Goal: Transaction & Acquisition: Purchase product/service

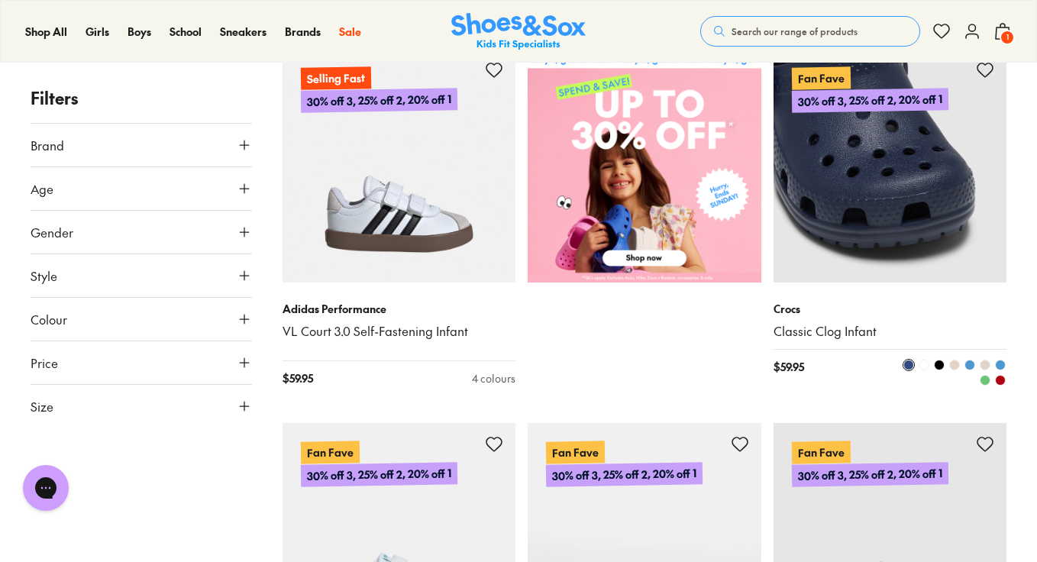
scroll to position [124, 0]
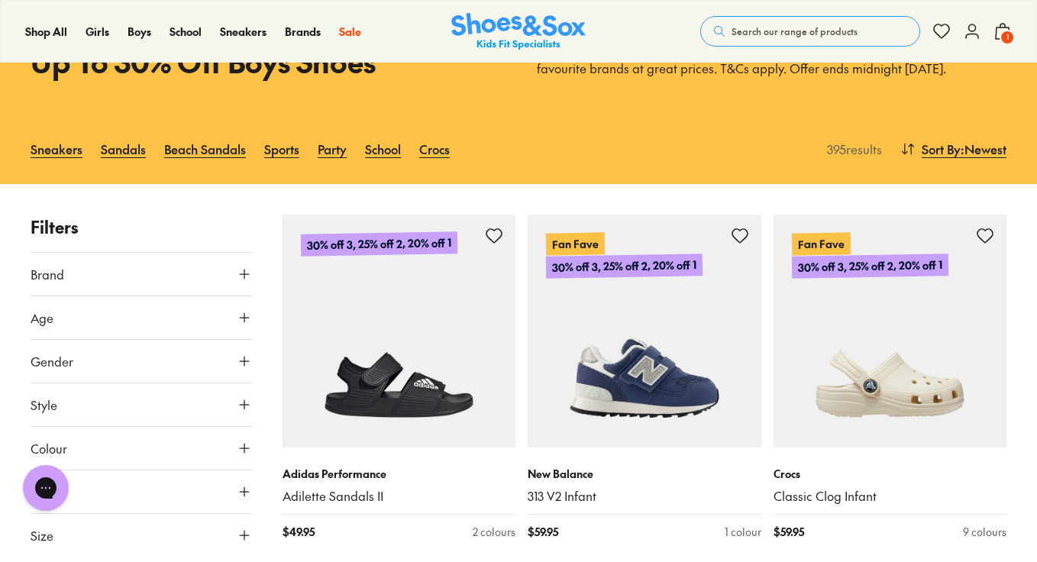
click at [236, 286] on button "Brand" at bounding box center [142, 274] width 222 height 43
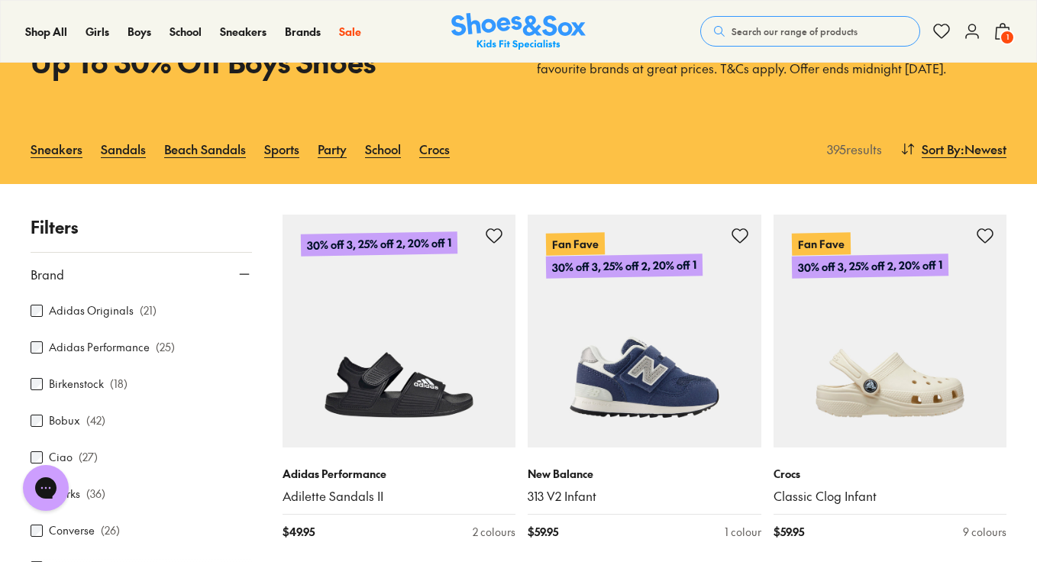
click at [63, 422] on label "Bobux" at bounding box center [64, 421] width 31 height 16
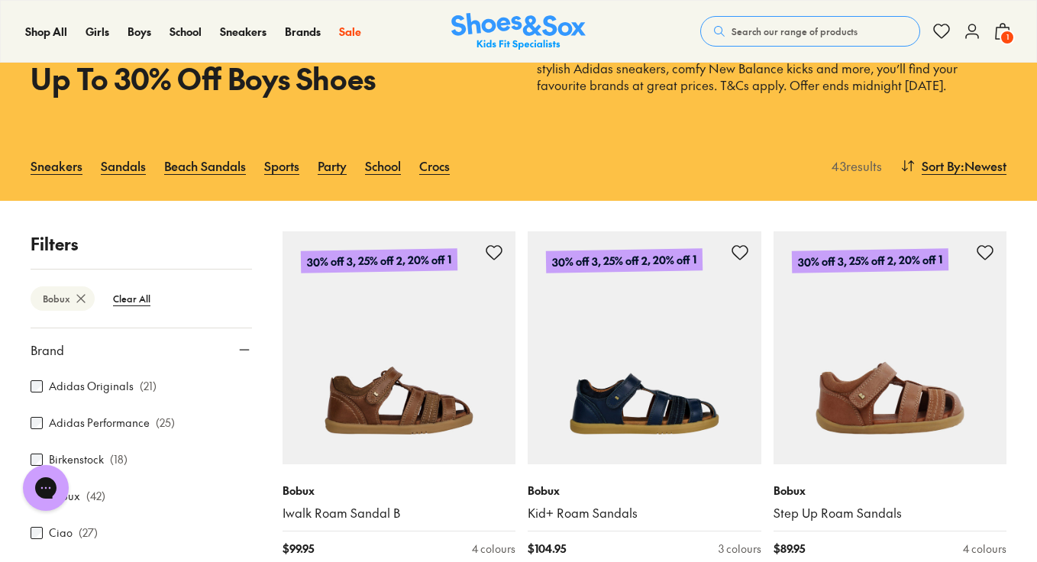
click at [1005, 31] on span "1" at bounding box center [1007, 37] width 15 height 15
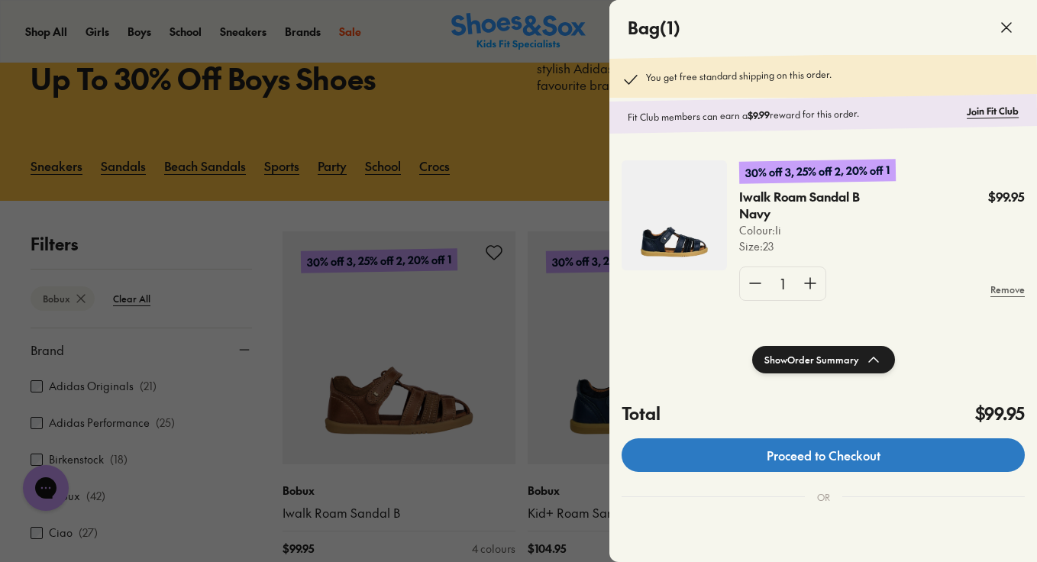
click at [731, 464] on link "Proceed to Checkout" at bounding box center [823, 455] width 403 height 34
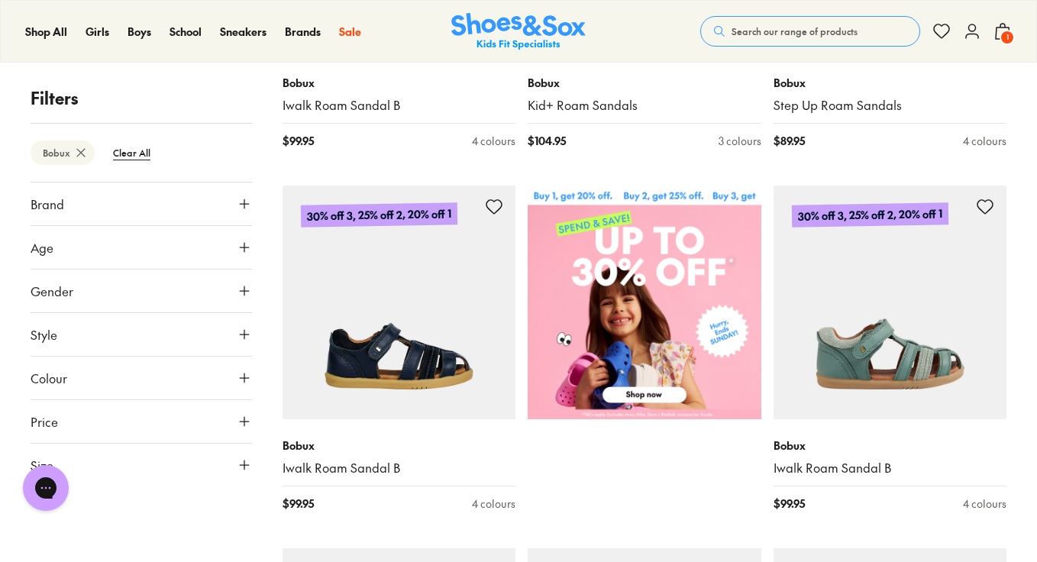
scroll to position [514, 0]
click at [1001, 35] on span "1" at bounding box center [1007, 37] width 15 height 15
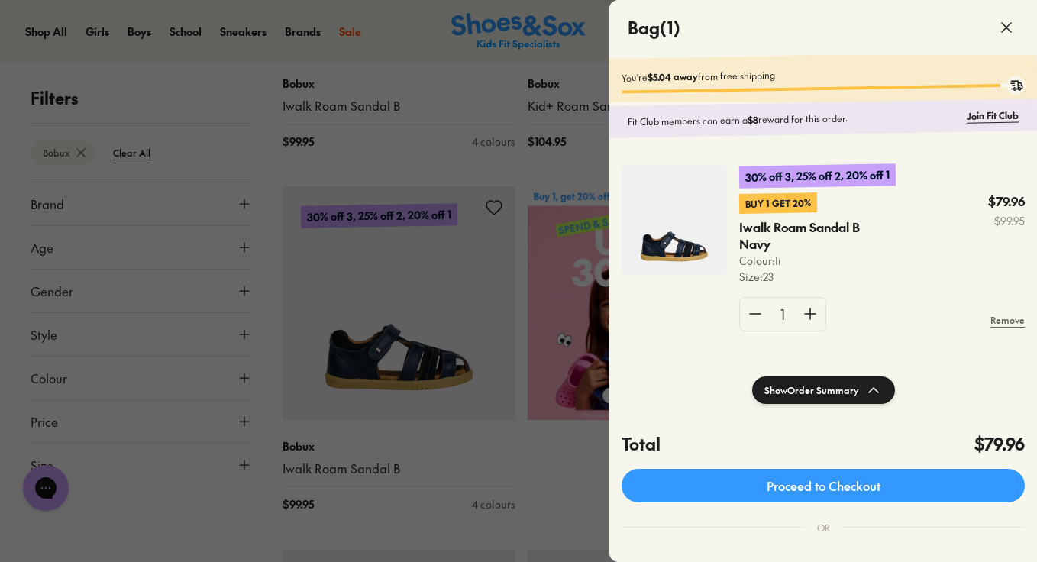
click at [488, 471] on div at bounding box center [518, 281] width 1037 height 562
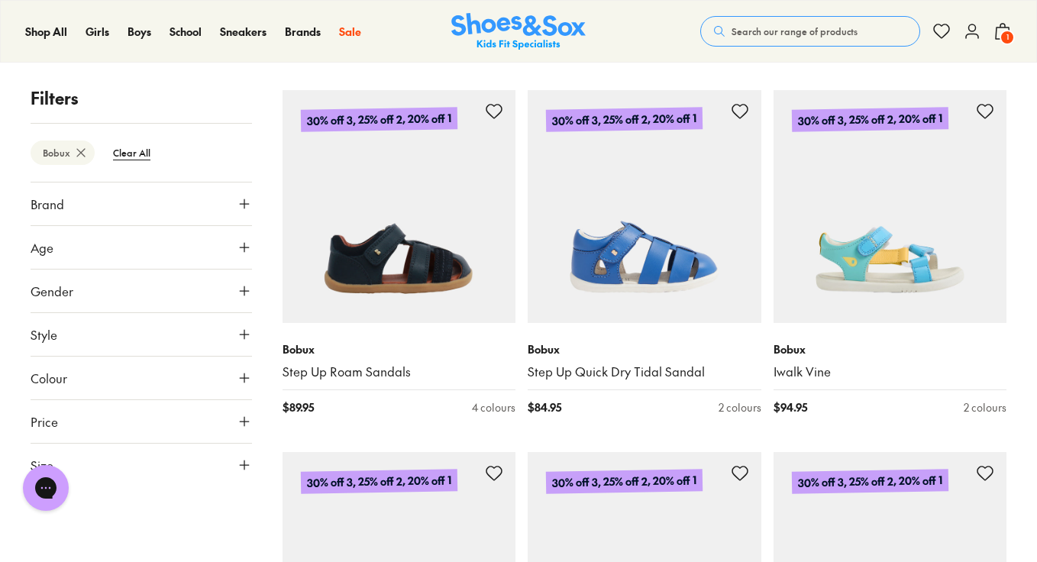
scroll to position [2072, 0]
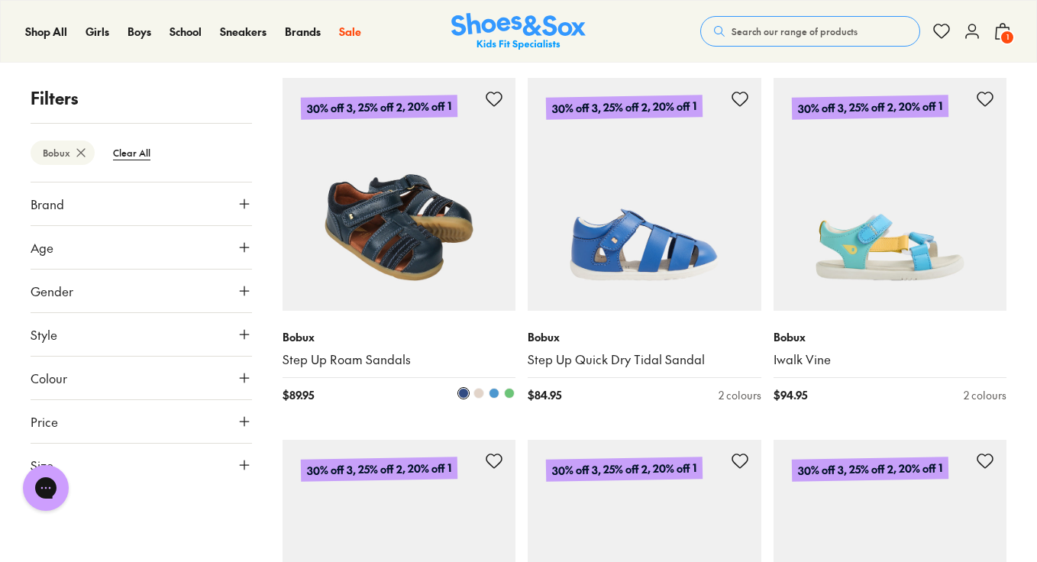
click at [356, 332] on p "Bobux" at bounding box center [400, 337] width 234 height 16
click at [356, 375] on div "Bobux Step Up Roam Sandals $ 89.95 4 colours" at bounding box center [400, 366] width 234 height 111
click at [351, 355] on link "Step Up Roam Sandals" at bounding box center [400, 359] width 234 height 17
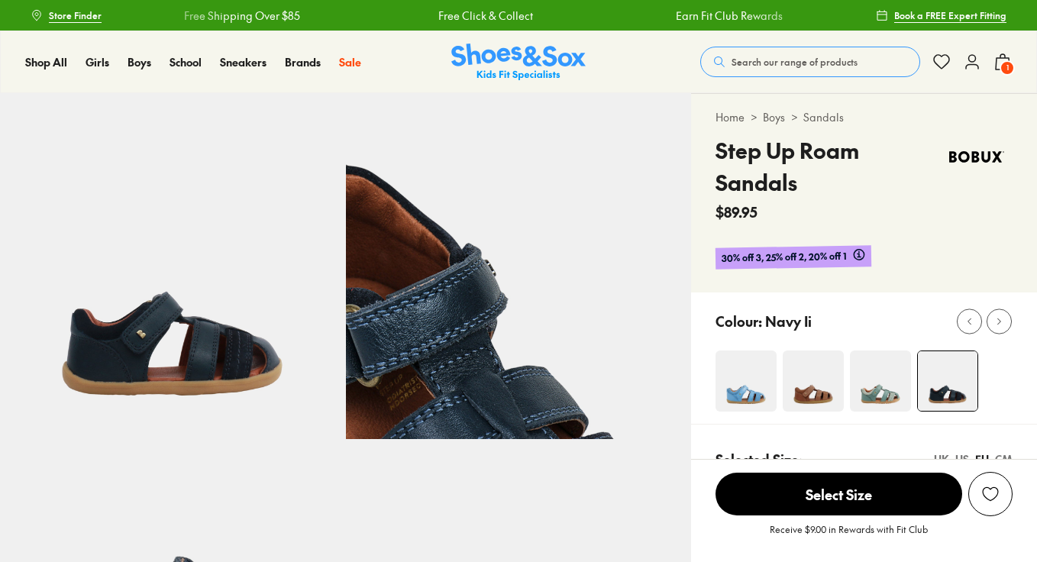
select select "*"
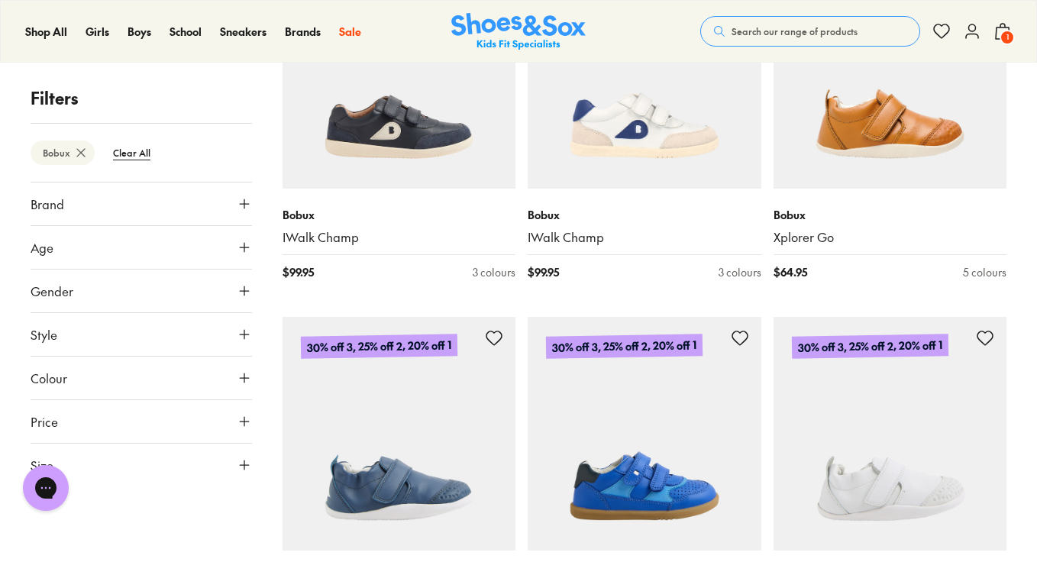
scroll to position [3286, 0]
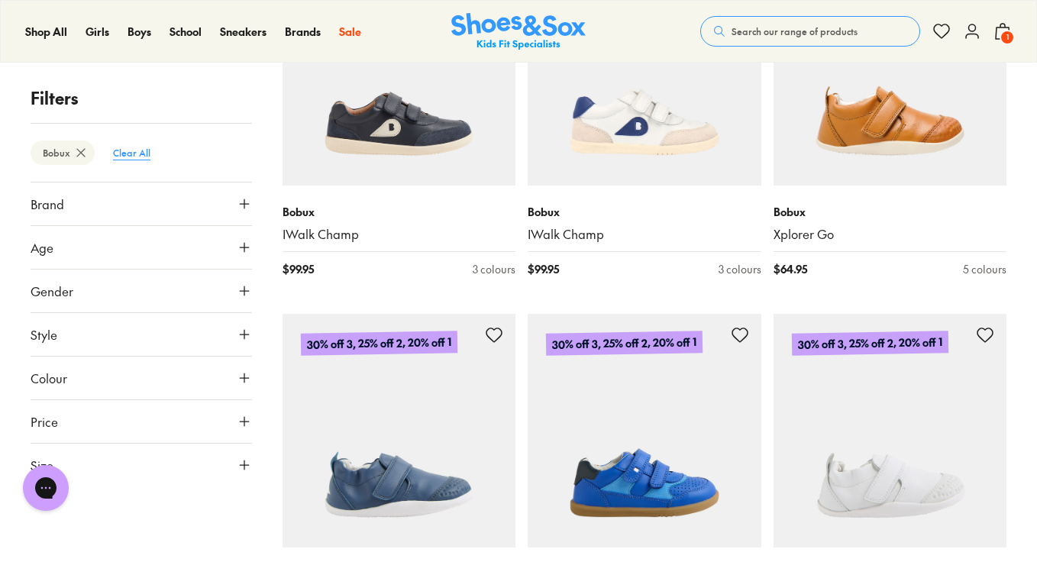
click at [132, 160] on btn "Clear All" at bounding box center [132, 153] width 62 height 28
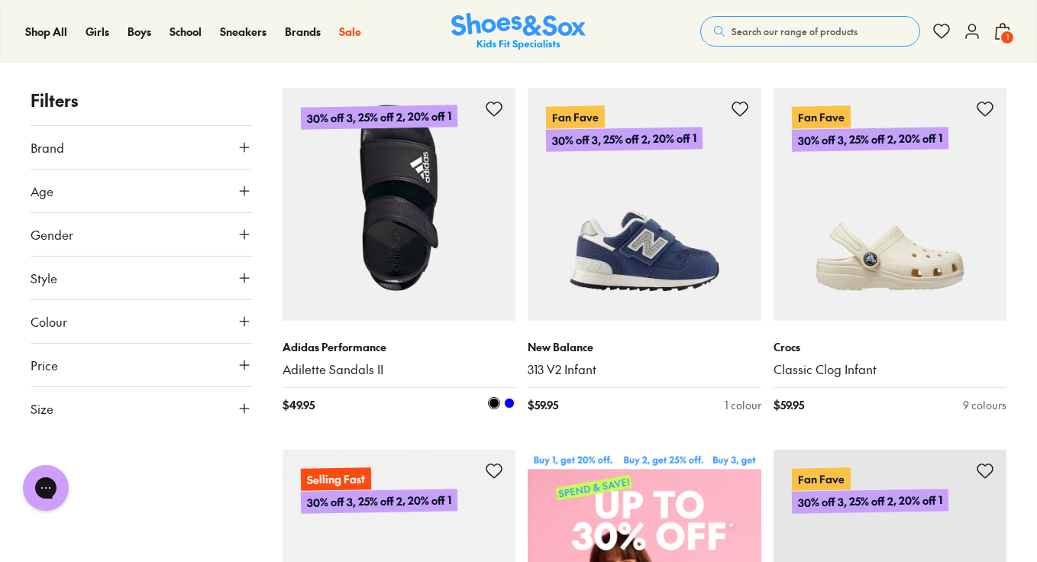
scroll to position [253, 0]
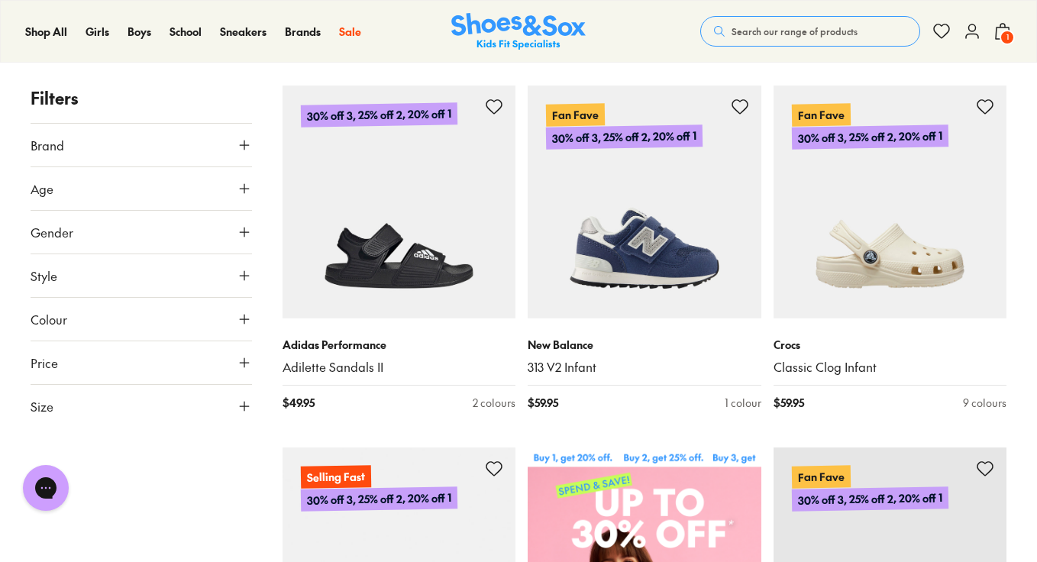
click at [222, 143] on button "Brand" at bounding box center [142, 145] width 222 height 43
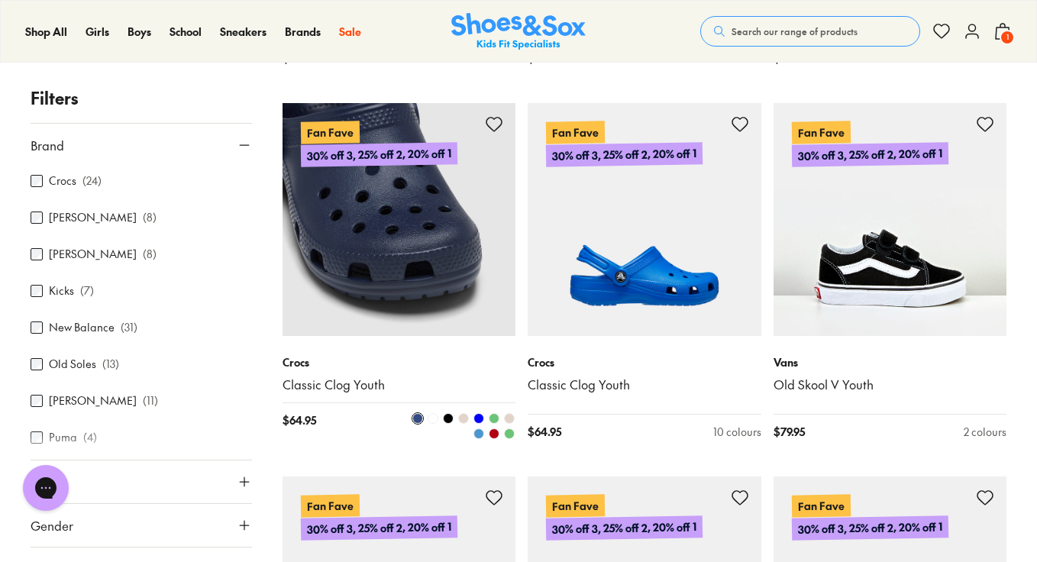
scroll to position [1323, 0]
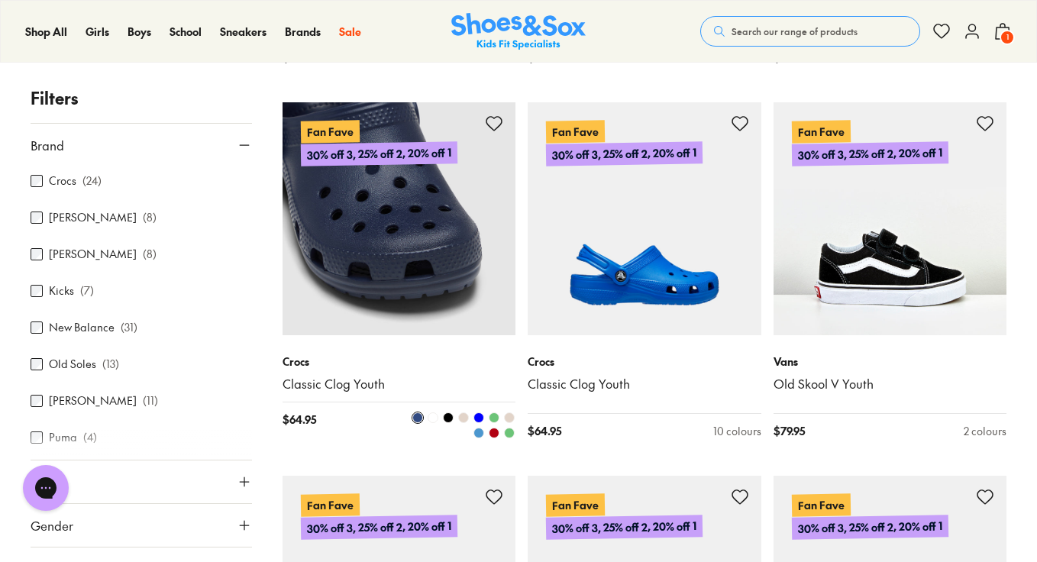
click at [466, 229] on img at bounding box center [400, 219] width 234 height 234
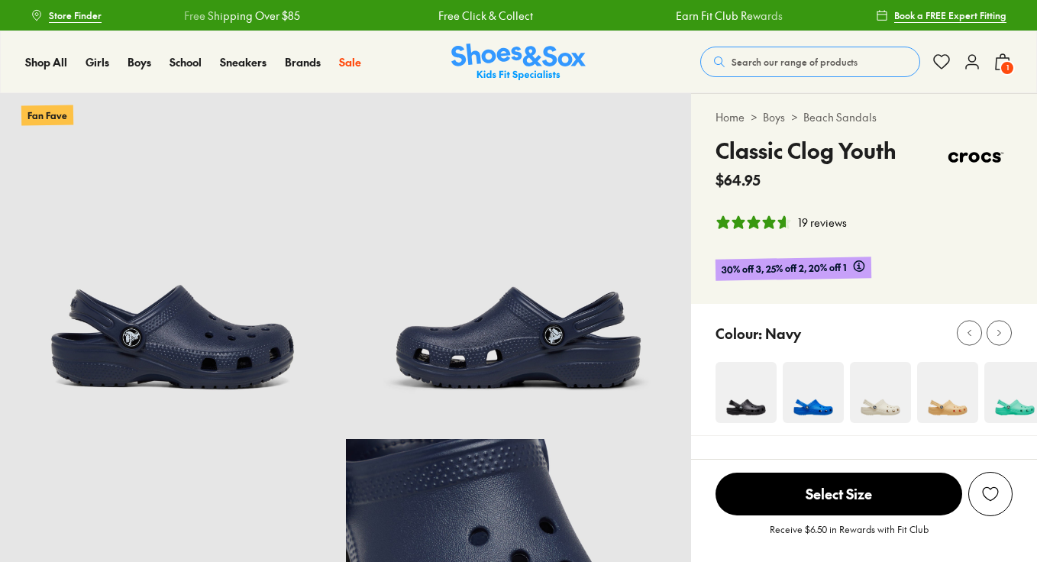
select select "*"
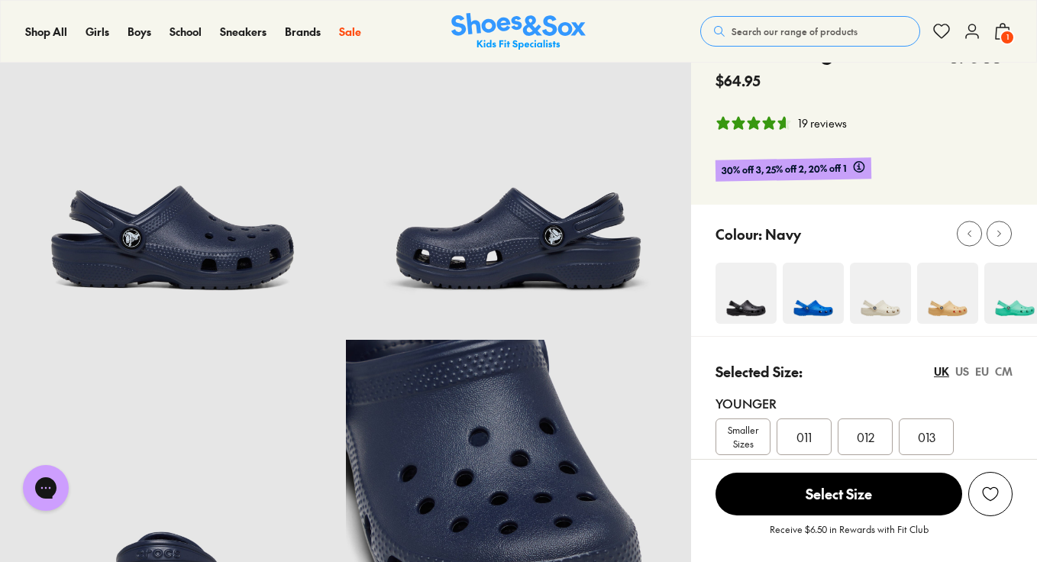
scroll to position [102, 0]
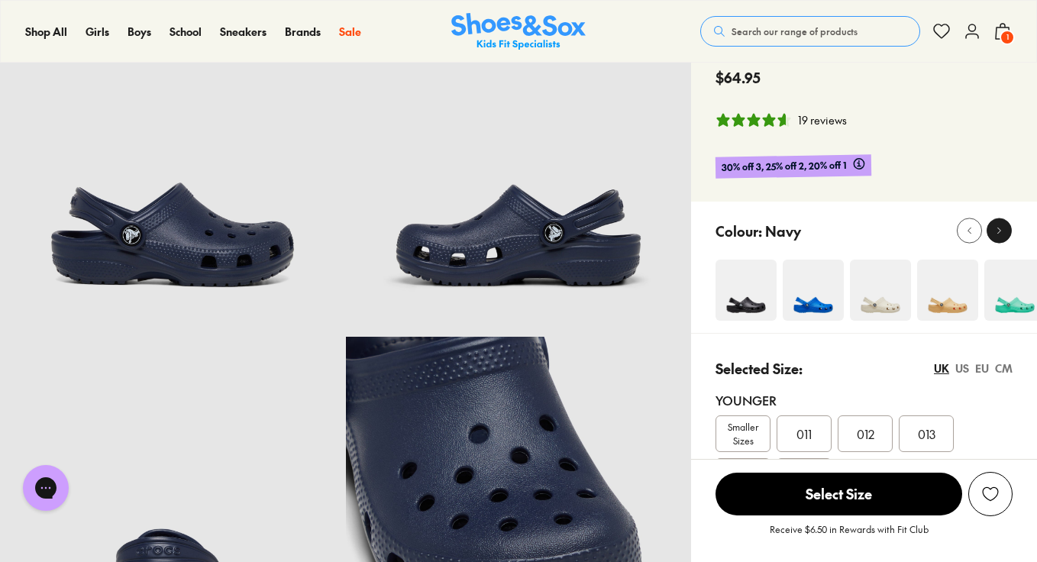
click at [998, 235] on icon at bounding box center [999, 230] width 11 height 11
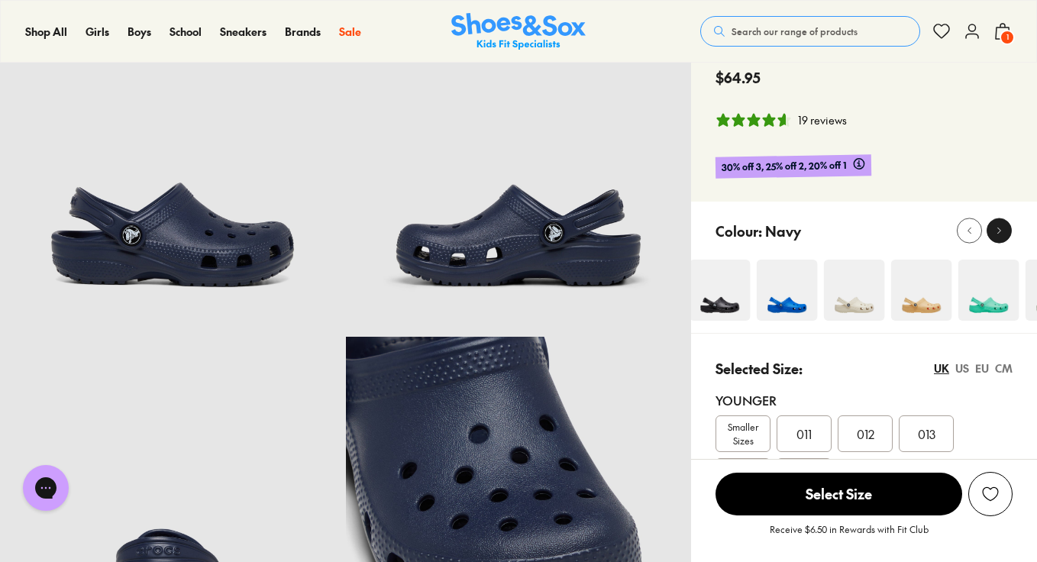
click at [998, 235] on icon at bounding box center [999, 230] width 11 height 11
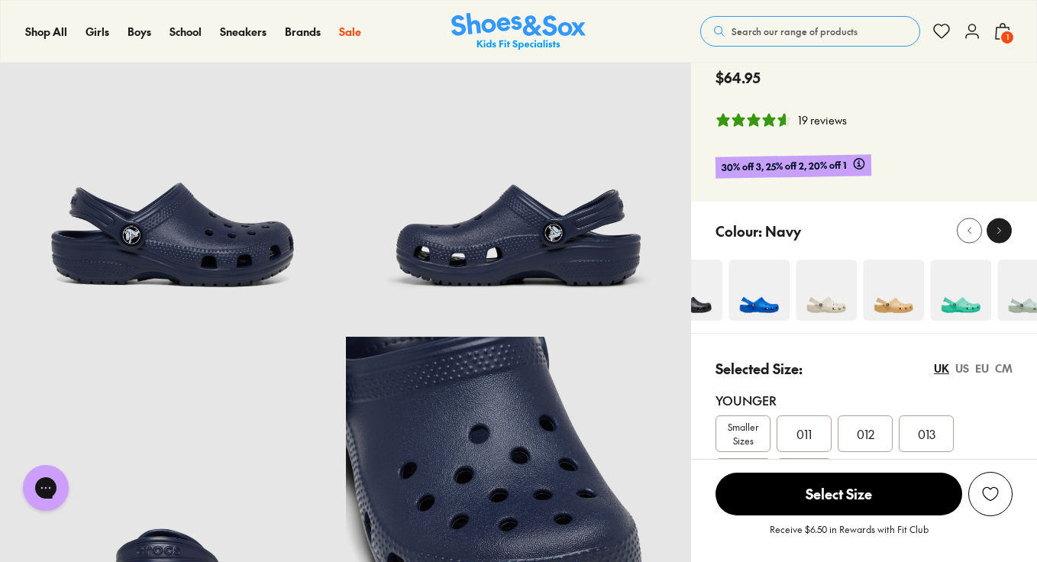
click at [998, 235] on icon at bounding box center [999, 230] width 11 height 11
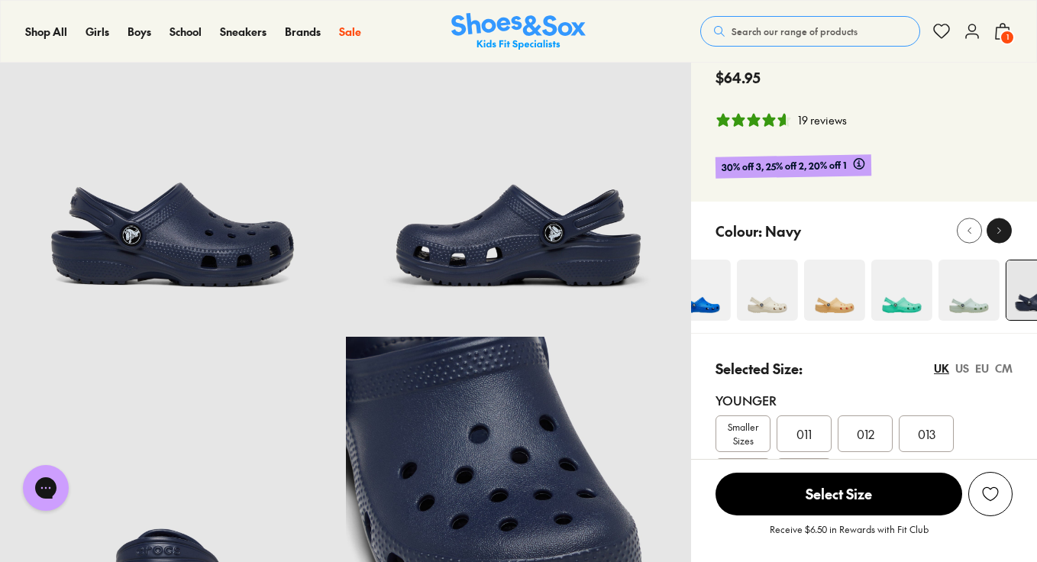
click at [998, 235] on icon at bounding box center [999, 230] width 11 height 11
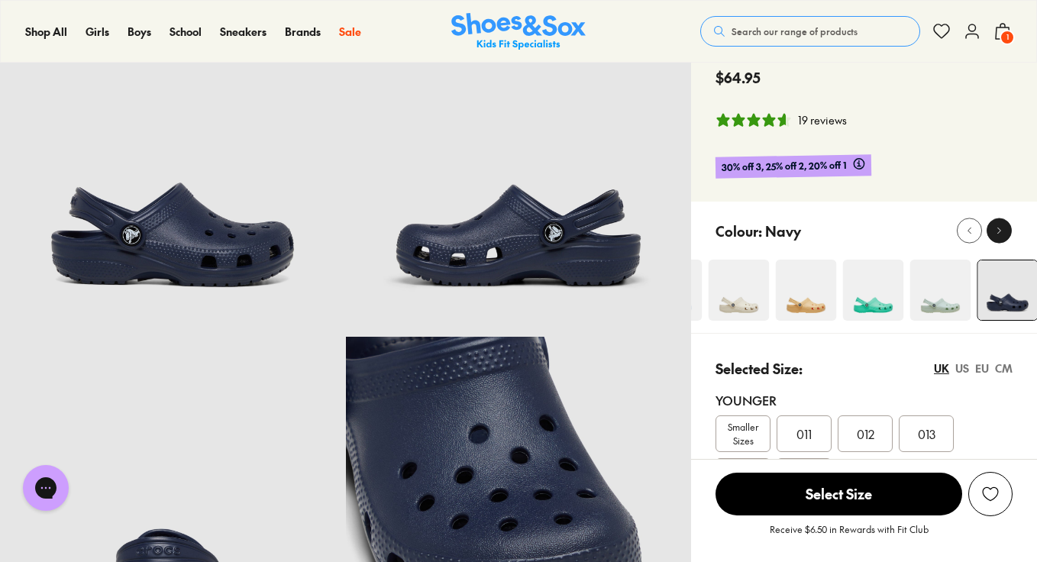
click at [998, 235] on icon at bounding box center [999, 230] width 11 height 11
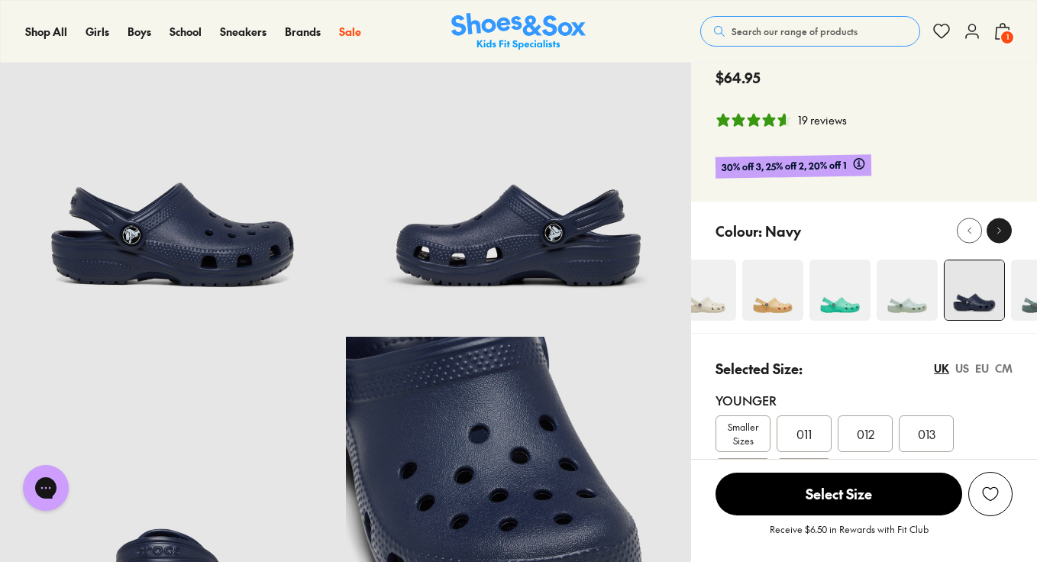
click at [998, 235] on icon at bounding box center [999, 230] width 11 height 11
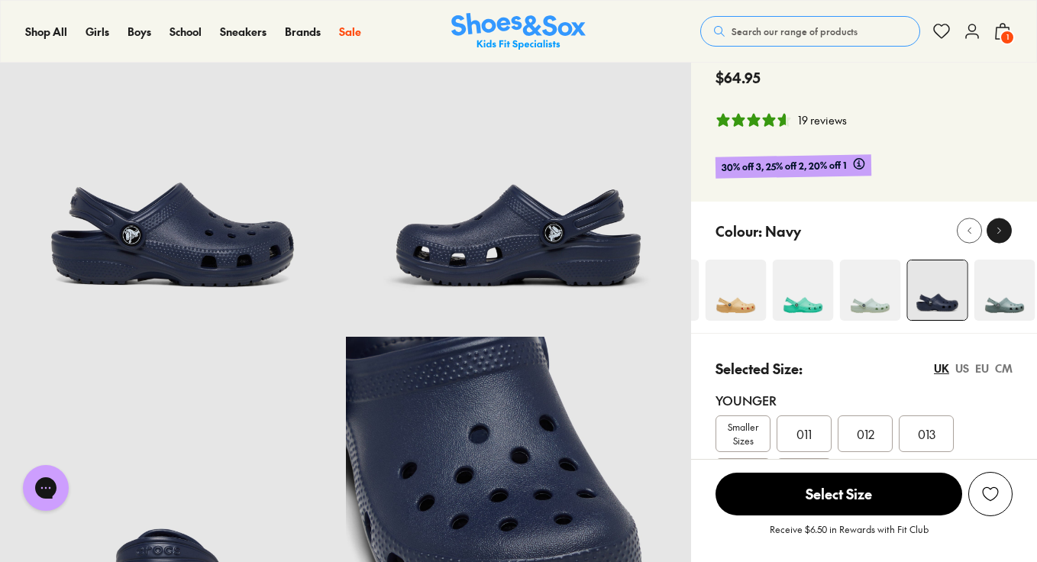
click at [998, 235] on icon at bounding box center [999, 230] width 11 height 11
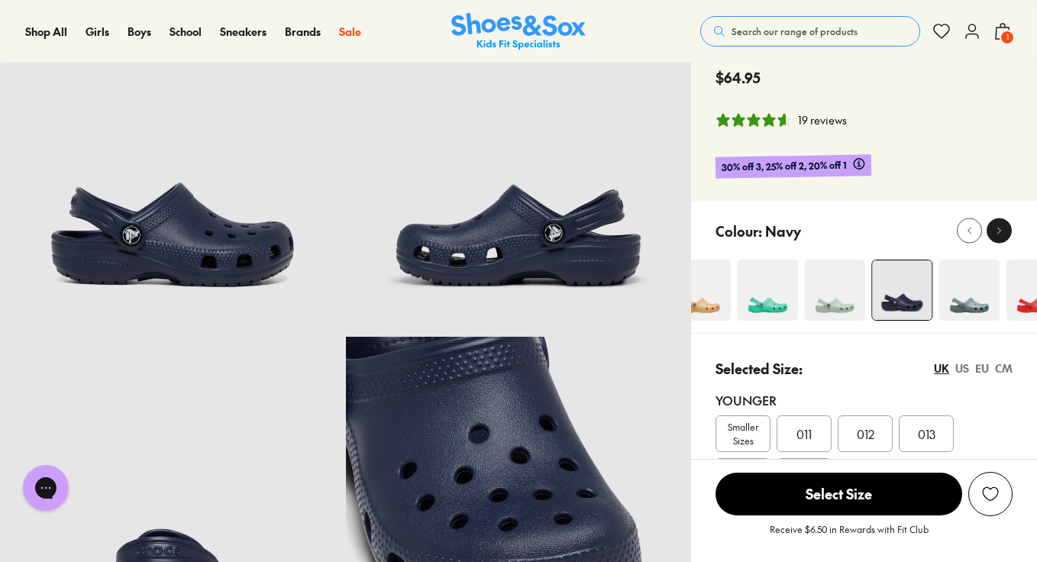
click at [998, 235] on icon at bounding box center [999, 230] width 11 height 11
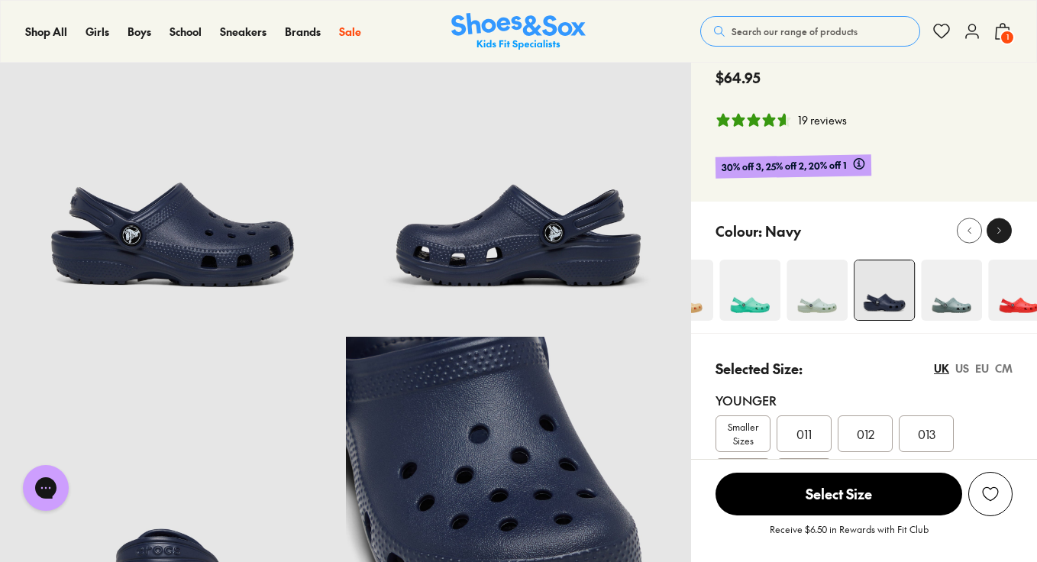
click at [998, 235] on icon at bounding box center [999, 230] width 11 height 11
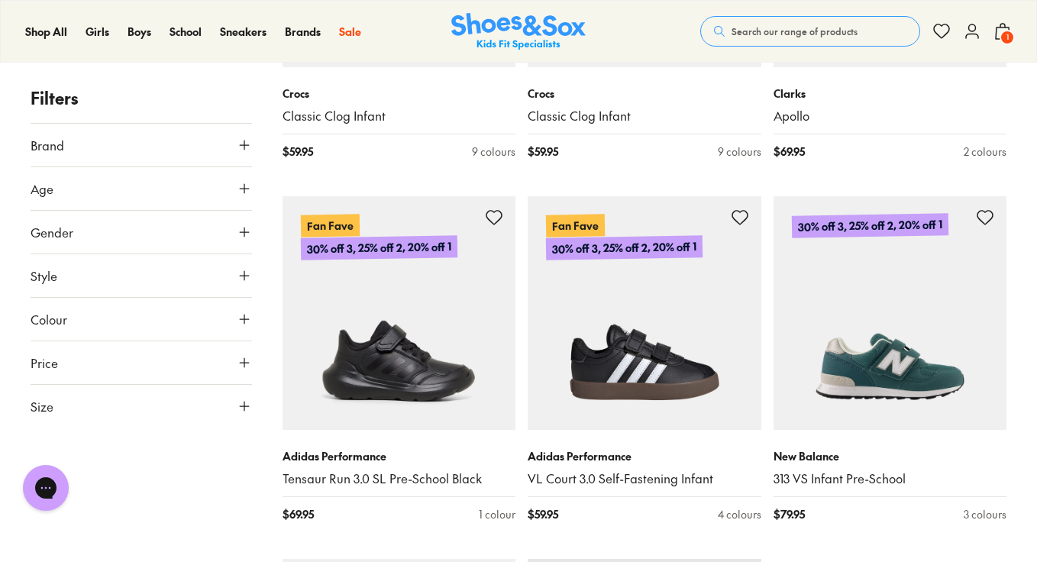
scroll to position [3471, 0]
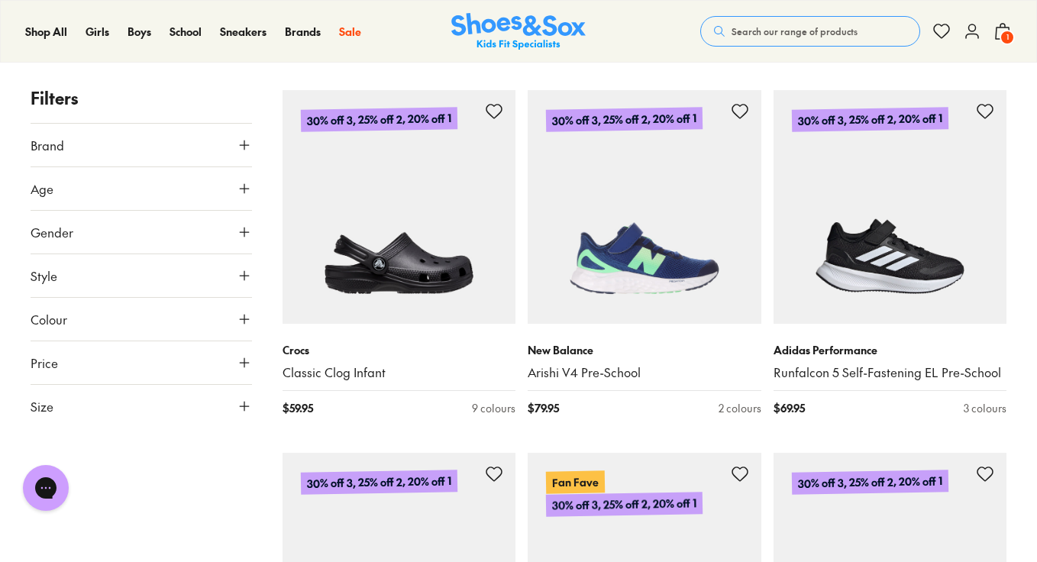
scroll to position [4972, 0]
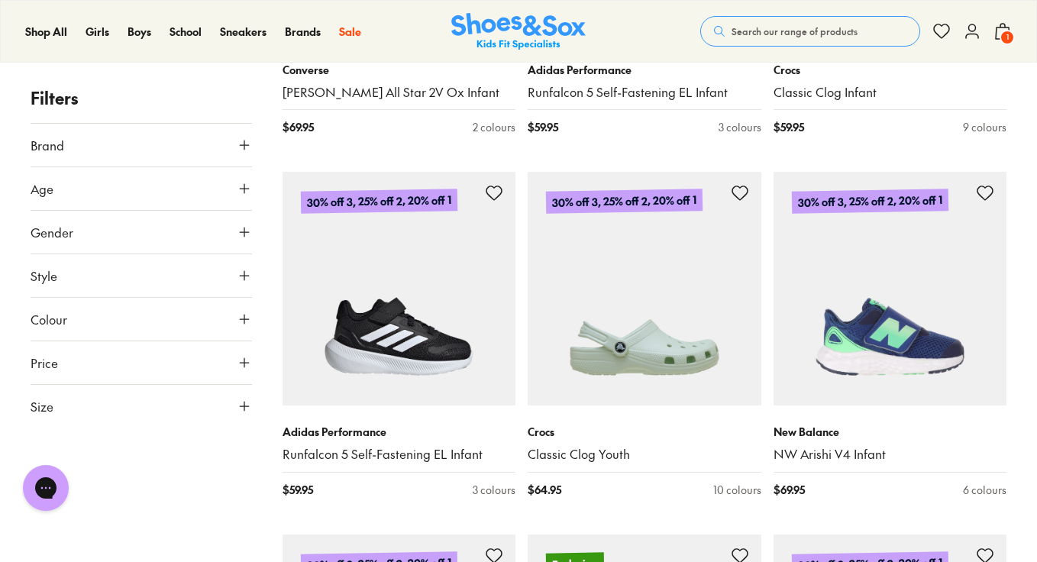
scroll to position [7826, 0]
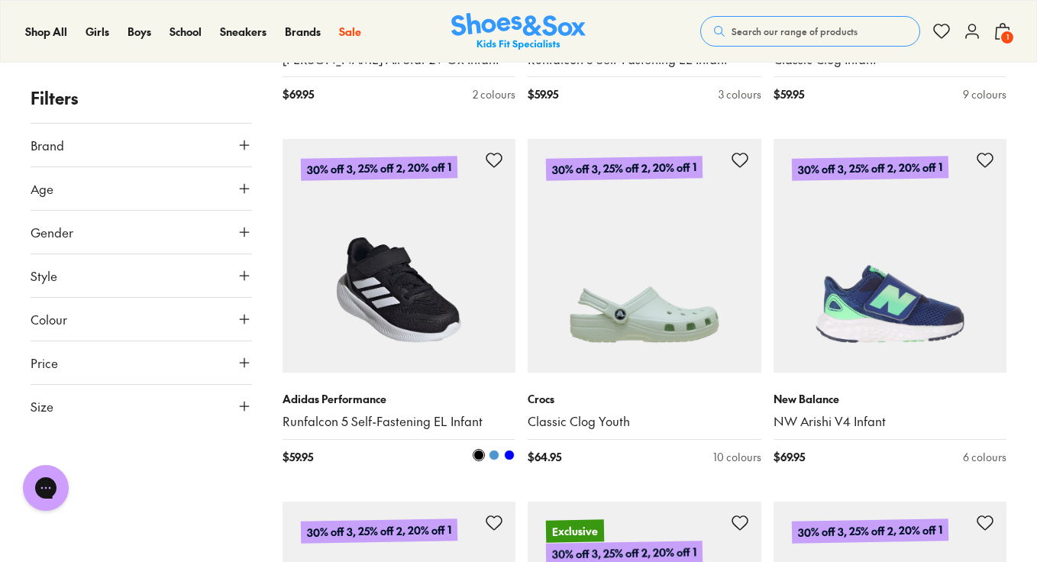
click at [473, 276] on img at bounding box center [400, 256] width 234 height 234
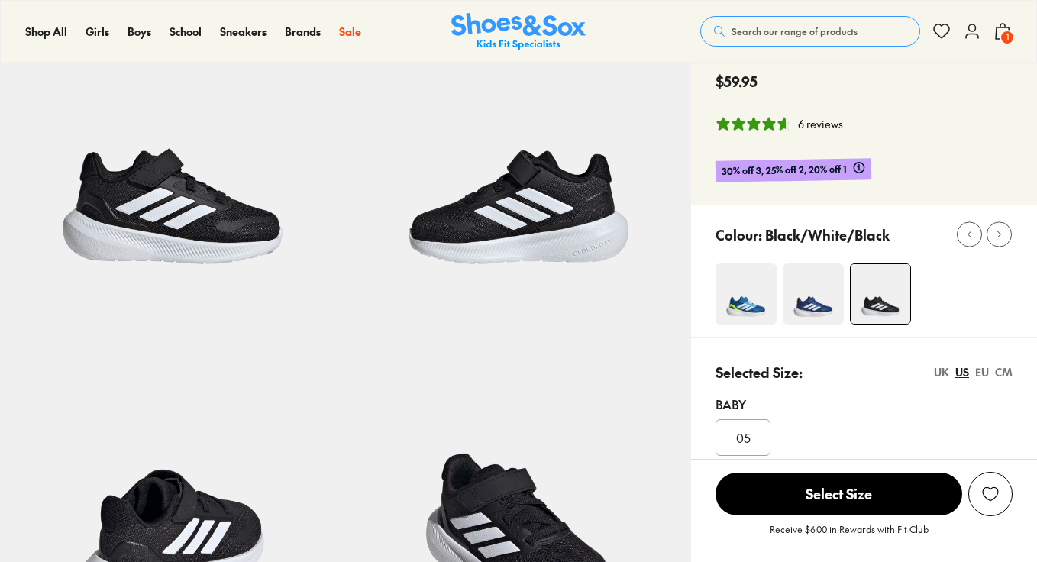
select select "*"
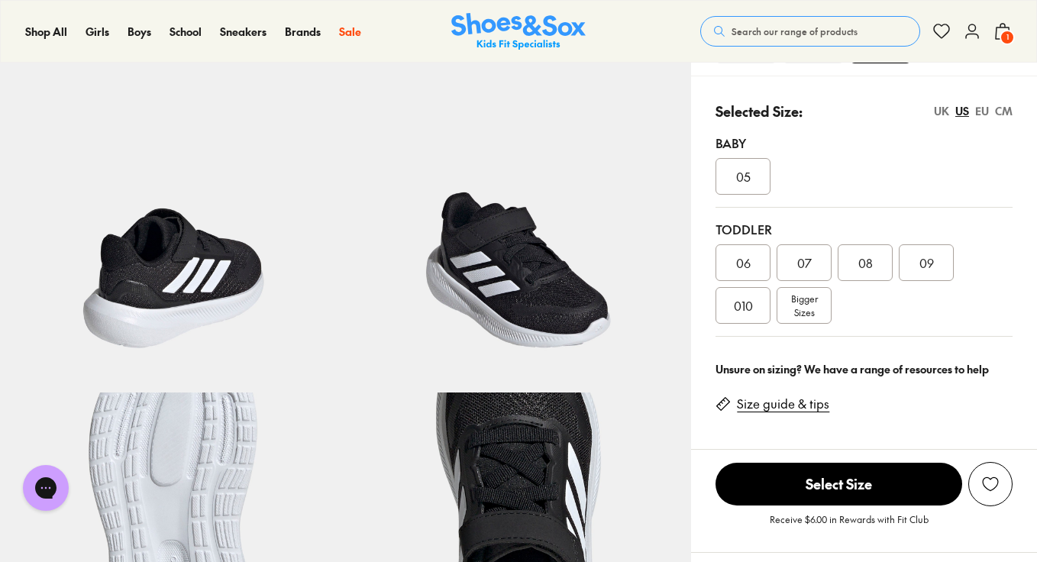
click at [759, 268] on div "06" at bounding box center [743, 262] width 55 height 37
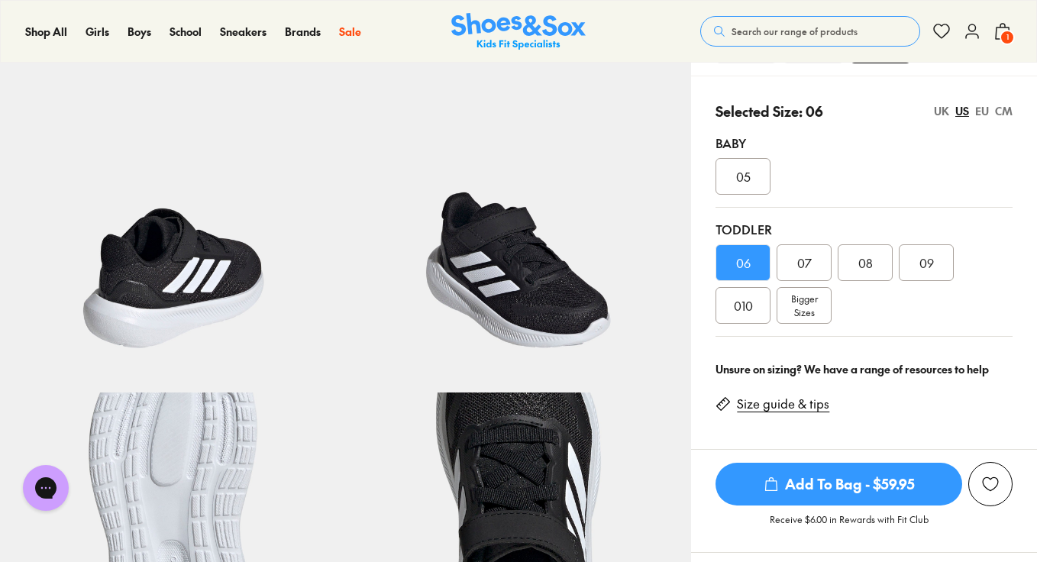
click at [861, 483] on span "Add To Bag - $59.95" at bounding box center [839, 484] width 247 height 43
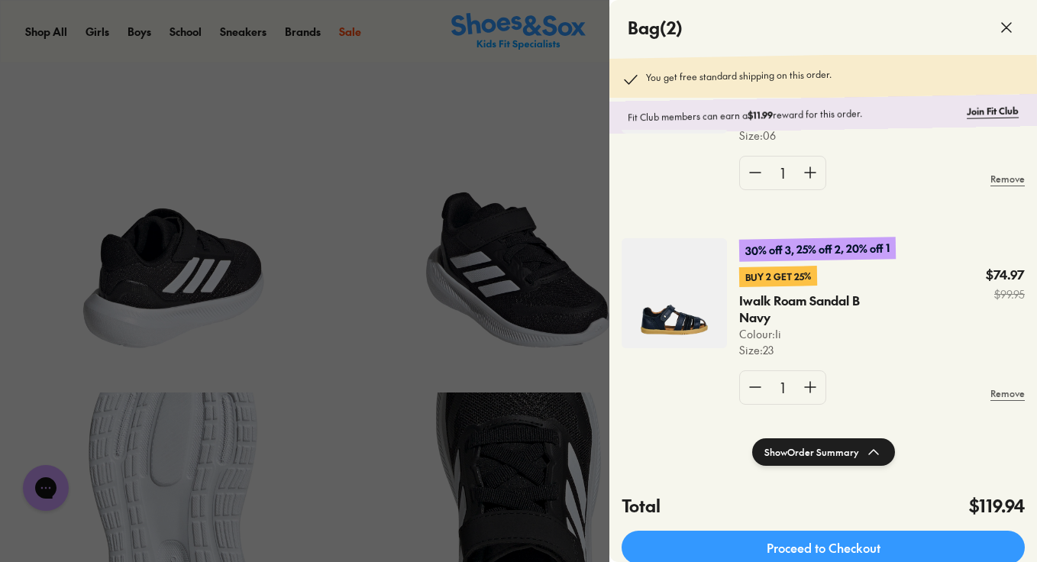
scroll to position [154, 0]
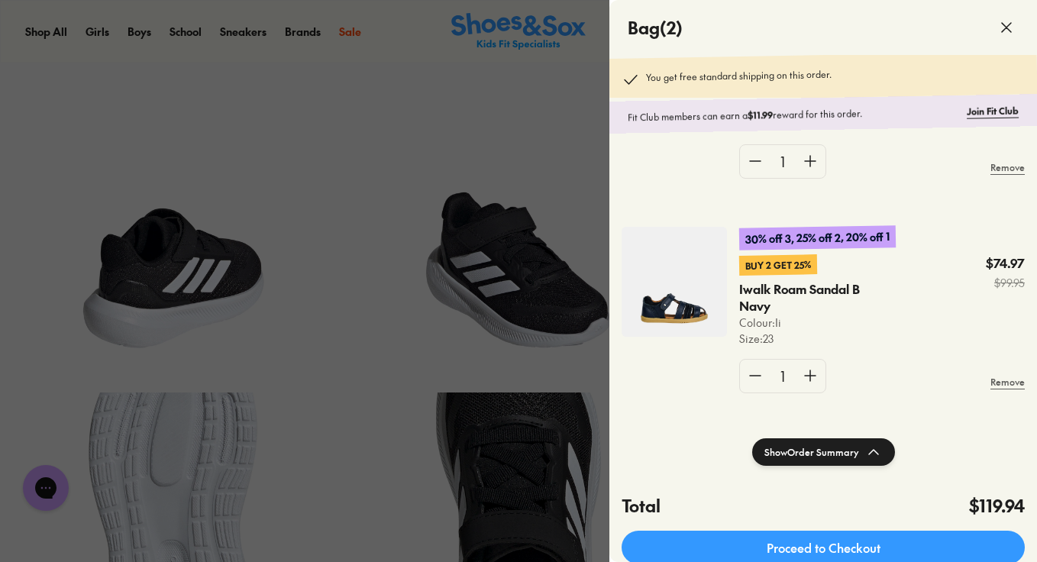
click at [665, 310] on img at bounding box center [674, 282] width 105 height 110
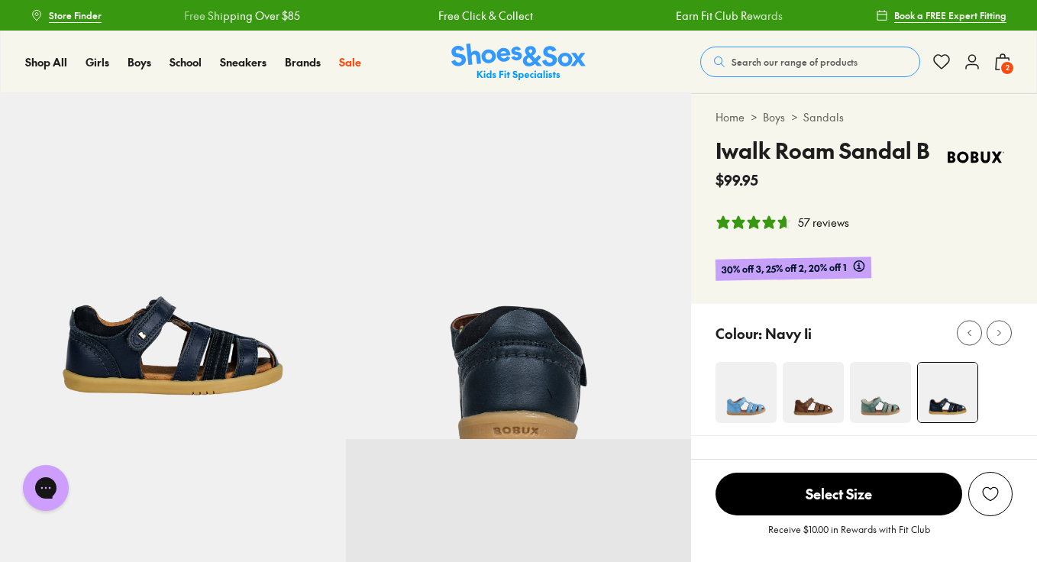
select select "*"
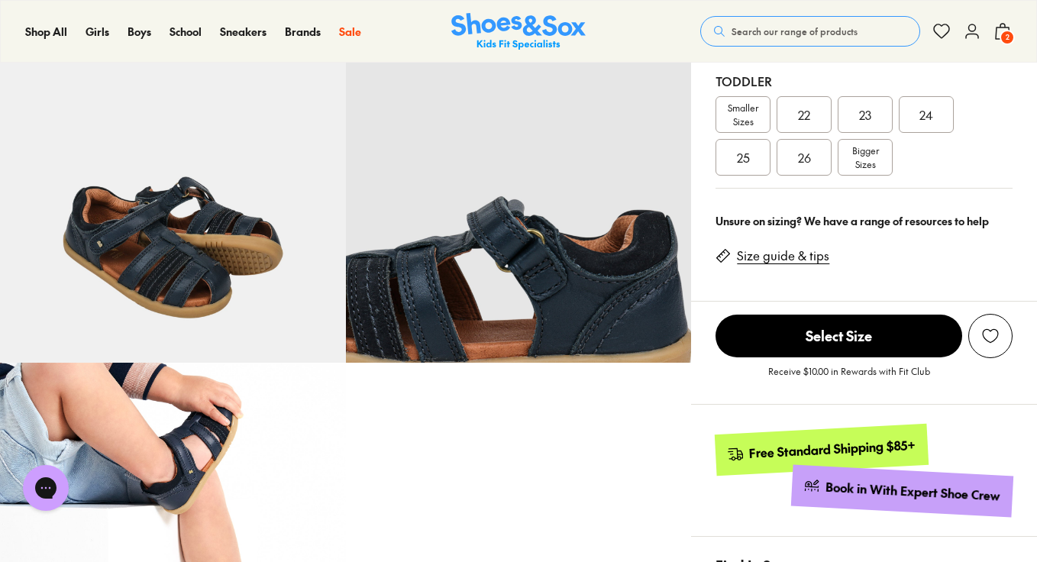
click at [805, 254] on link "Size guide & tips" at bounding box center [783, 256] width 92 height 17
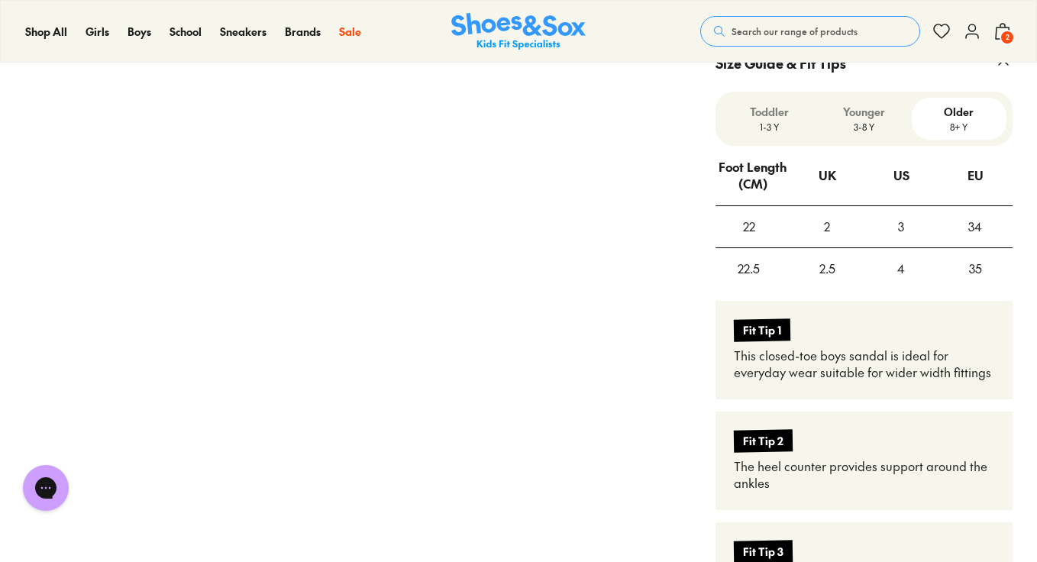
scroll to position [1105, 0]
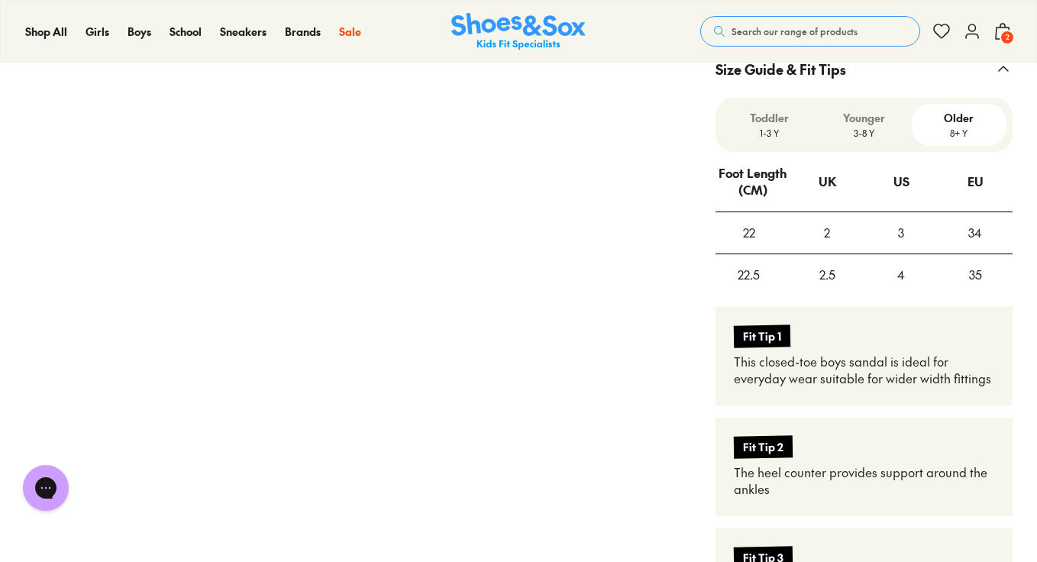
click at [778, 122] on p "Toddler" at bounding box center [769, 118] width 83 height 16
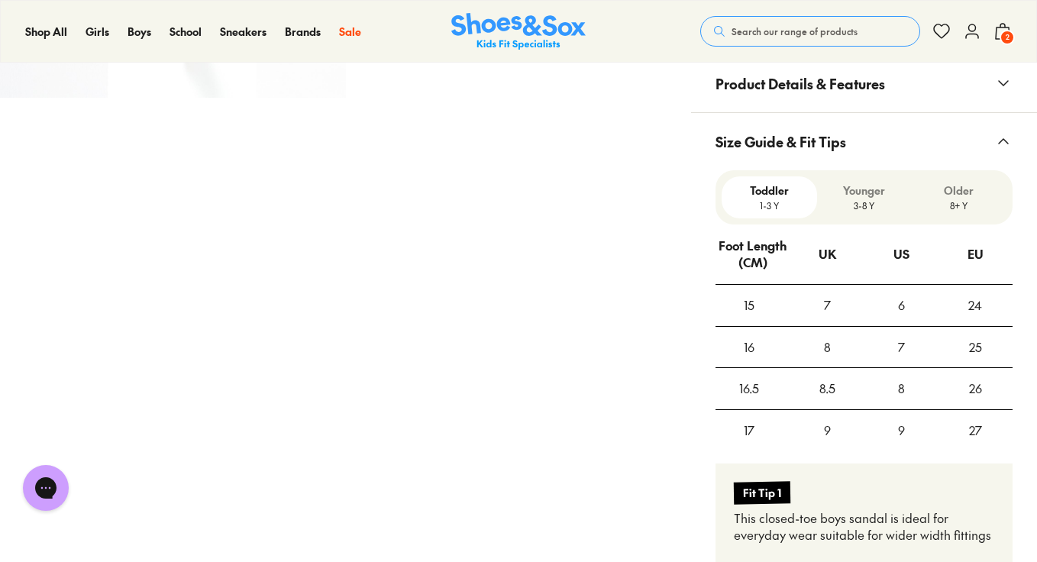
scroll to position [1028, 0]
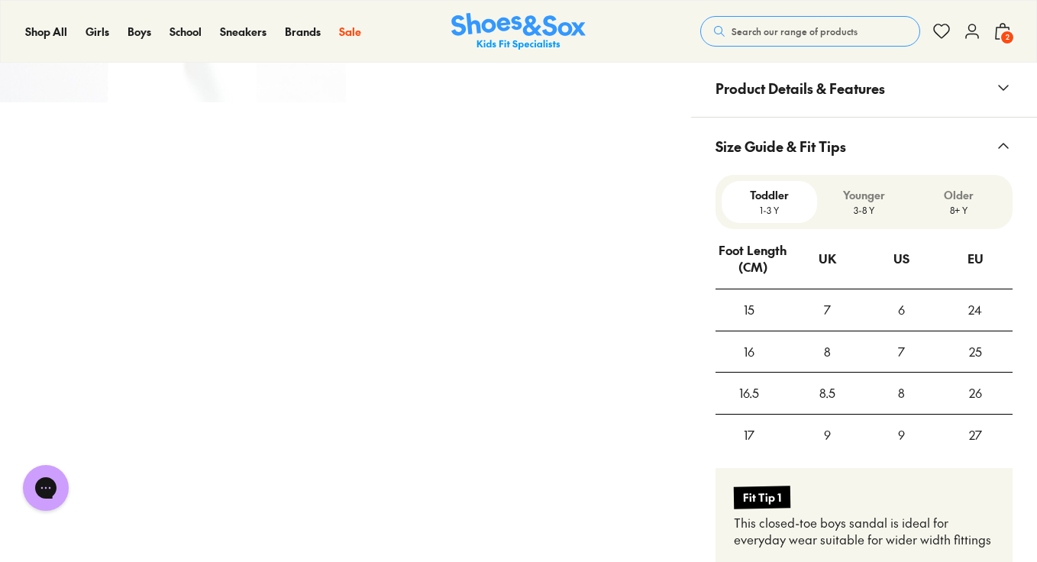
click at [1000, 31] on icon at bounding box center [1003, 31] width 18 height 18
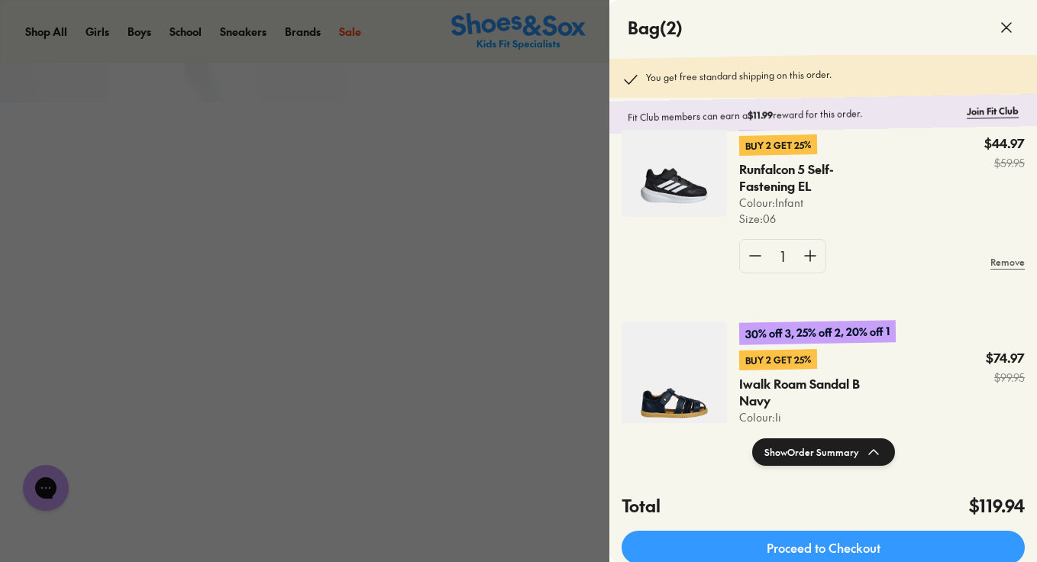
scroll to position [55, 0]
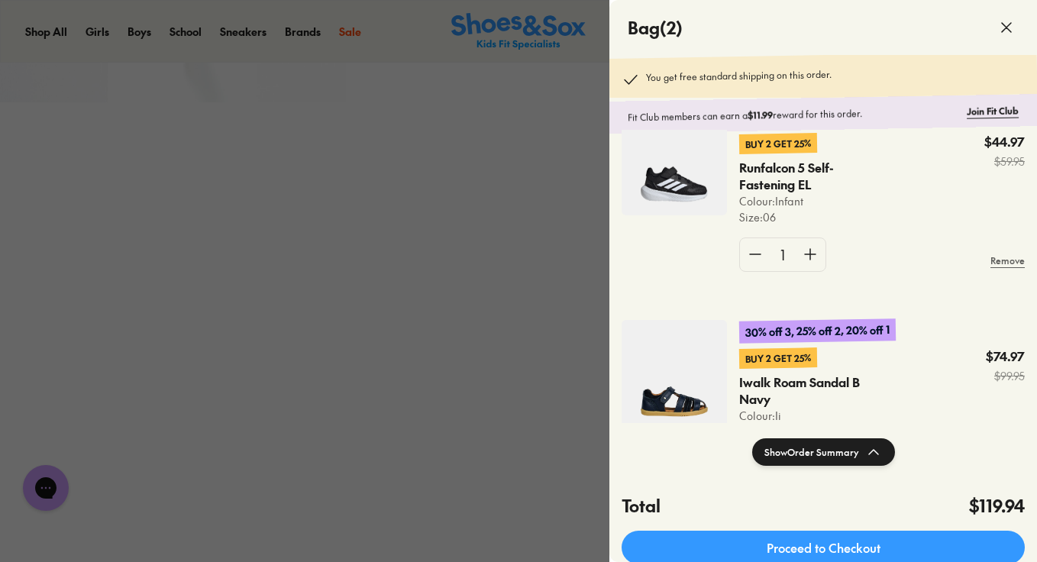
click at [435, 204] on div at bounding box center [518, 281] width 1037 height 562
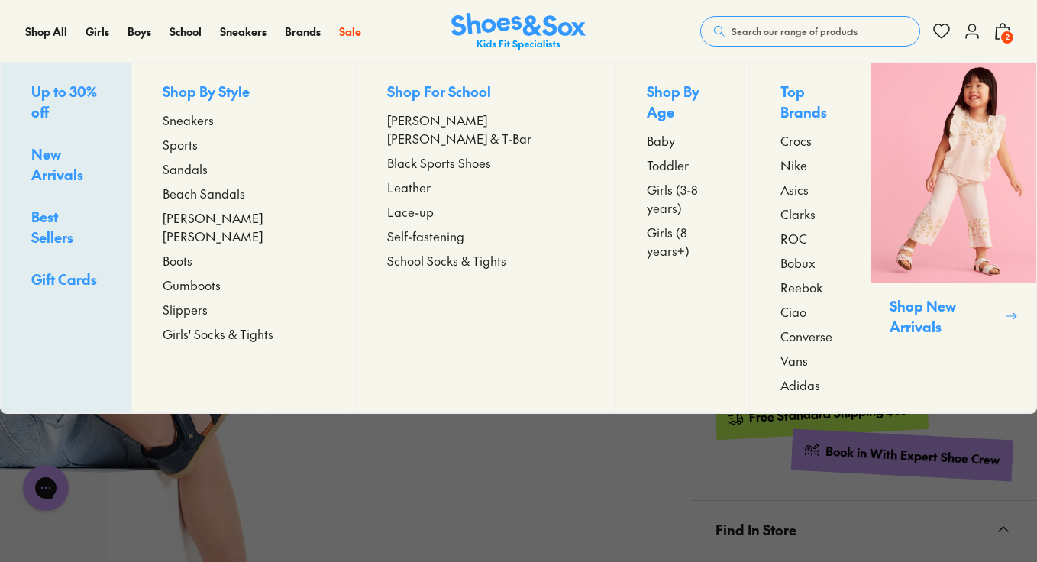
scroll to position [422, 0]
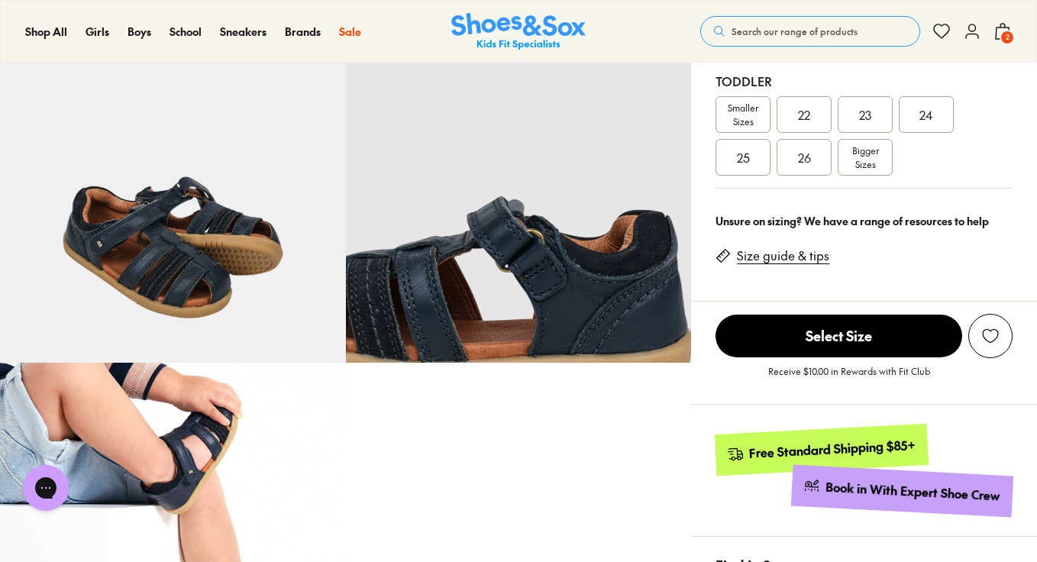
click at [489, 28] on img at bounding box center [518, 31] width 134 height 37
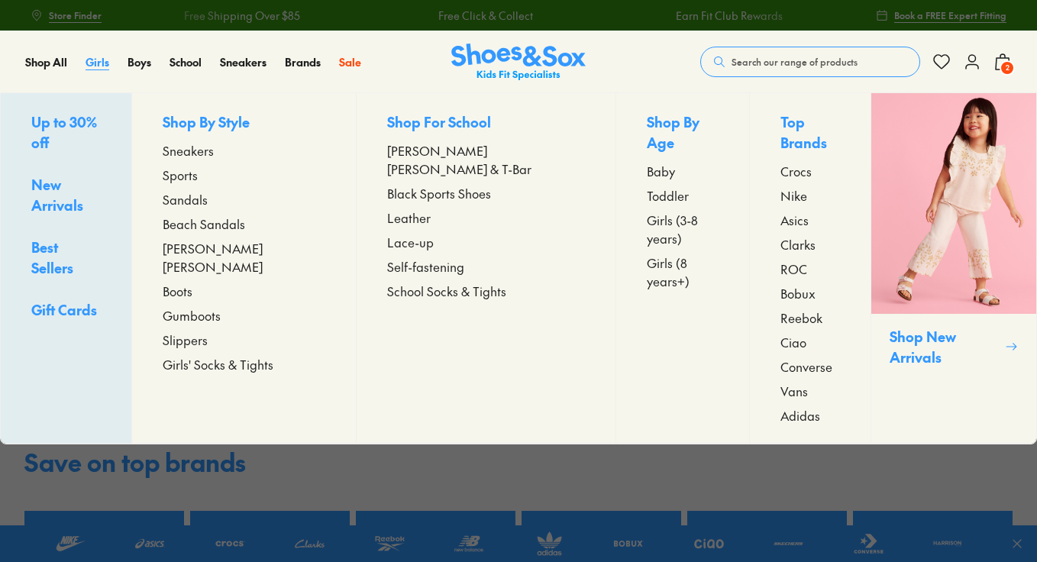
click at [103, 60] on span "Girls" at bounding box center [98, 61] width 24 height 15
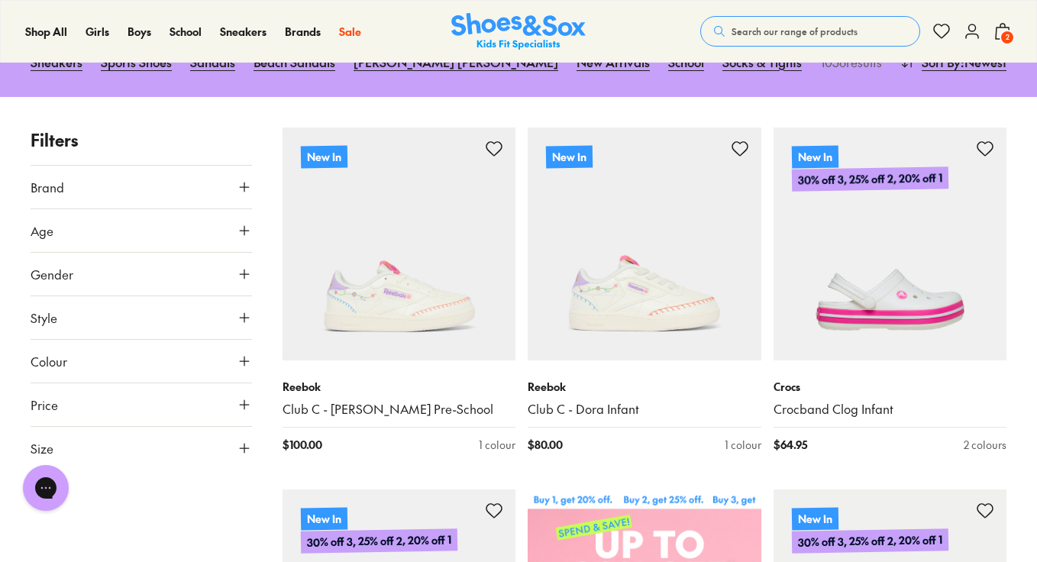
scroll to position [231, 0]
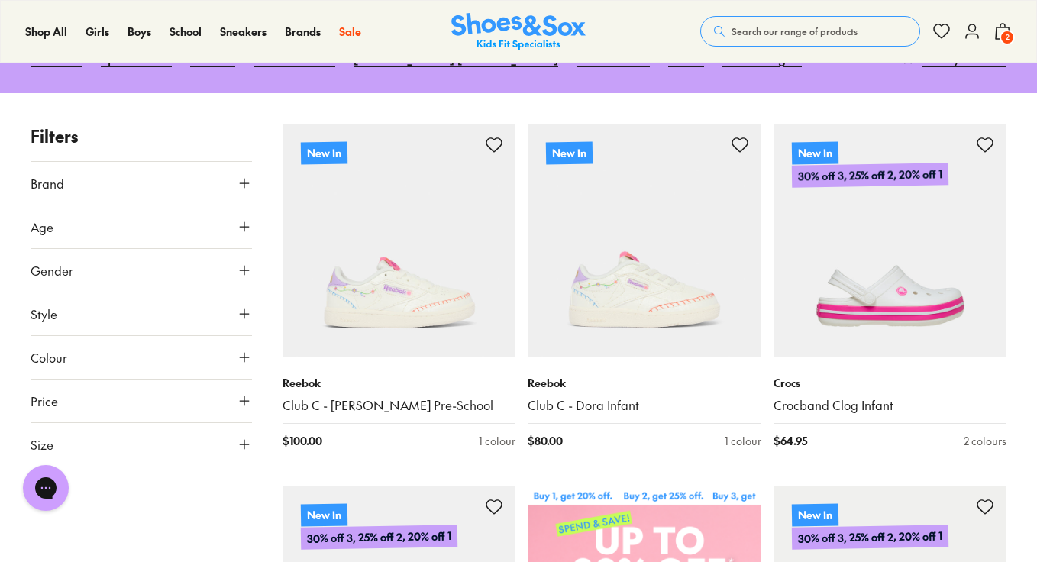
click at [154, 186] on button "Brand" at bounding box center [142, 183] width 222 height 43
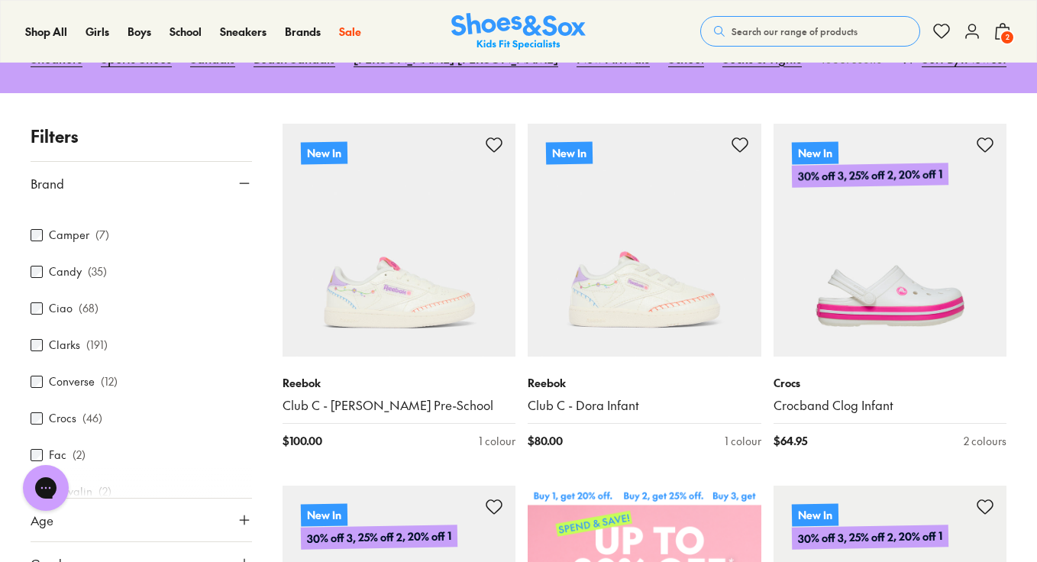
scroll to position [208, 0]
click at [61, 420] on label "Crocs" at bounding box center [63, 415] width 28 height 16
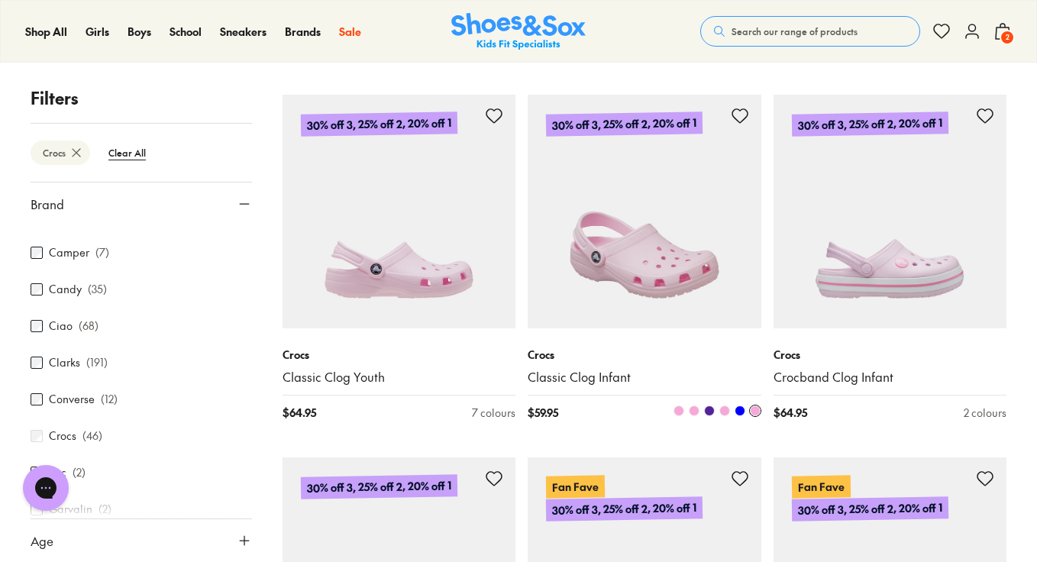
scroll to position [993, 0]
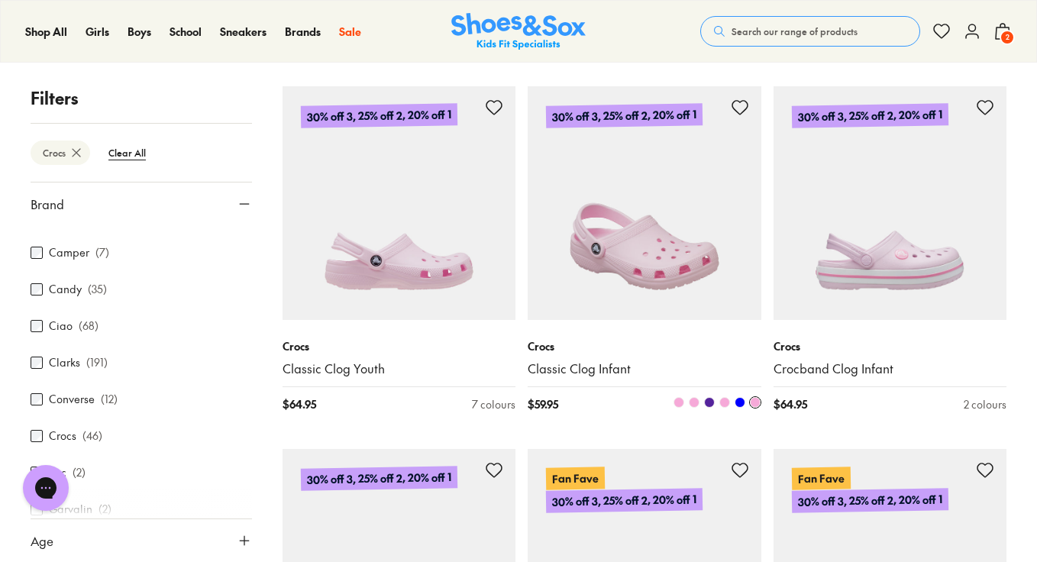
click at [638, 206] on img at bounding box center [645, 203] width 234 height 234
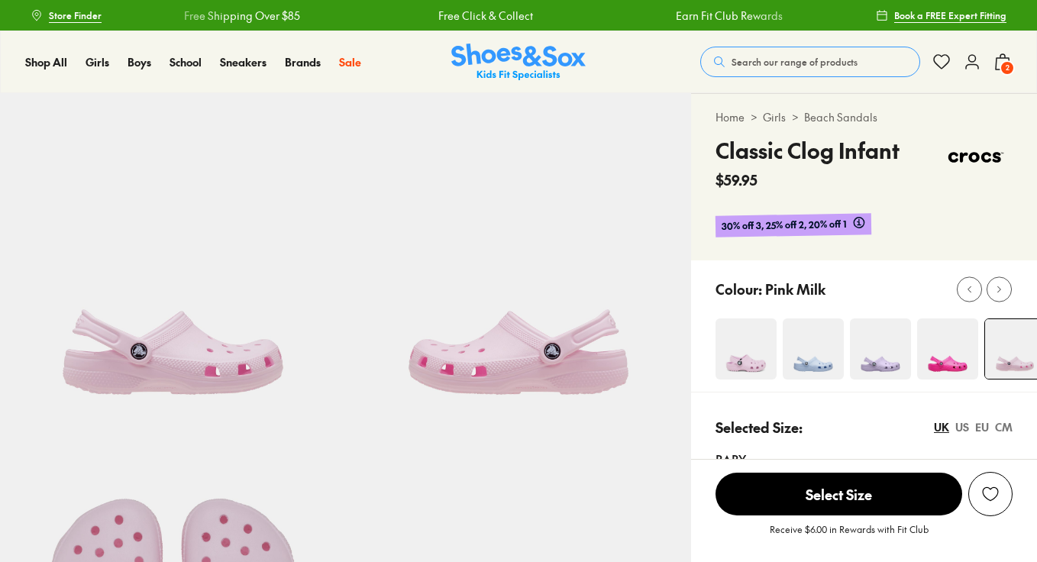
select select "*"
click at [885, 353] on img at bounding box center [880, 349] width 61 height 61
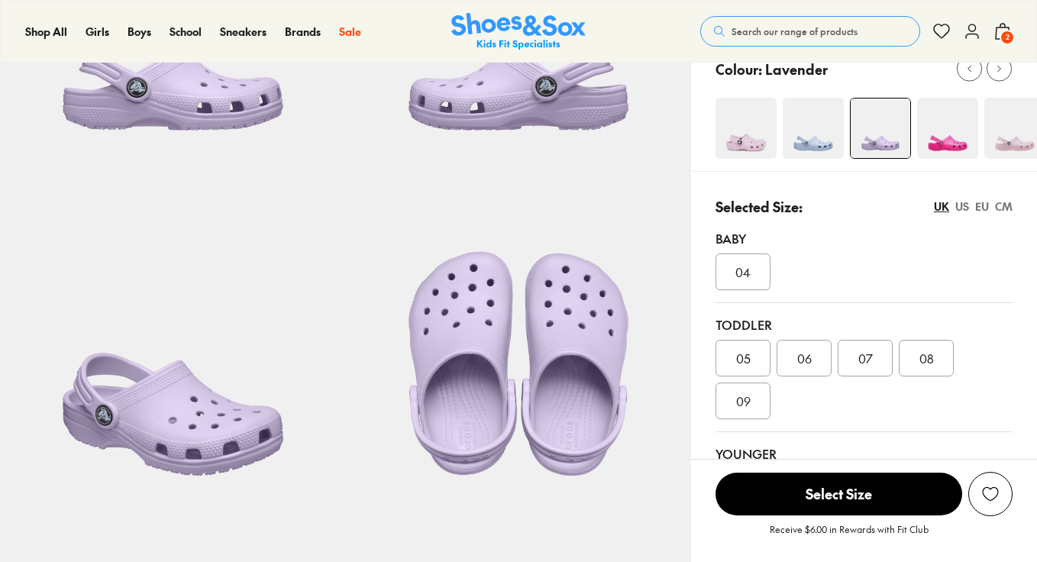
select select "*"
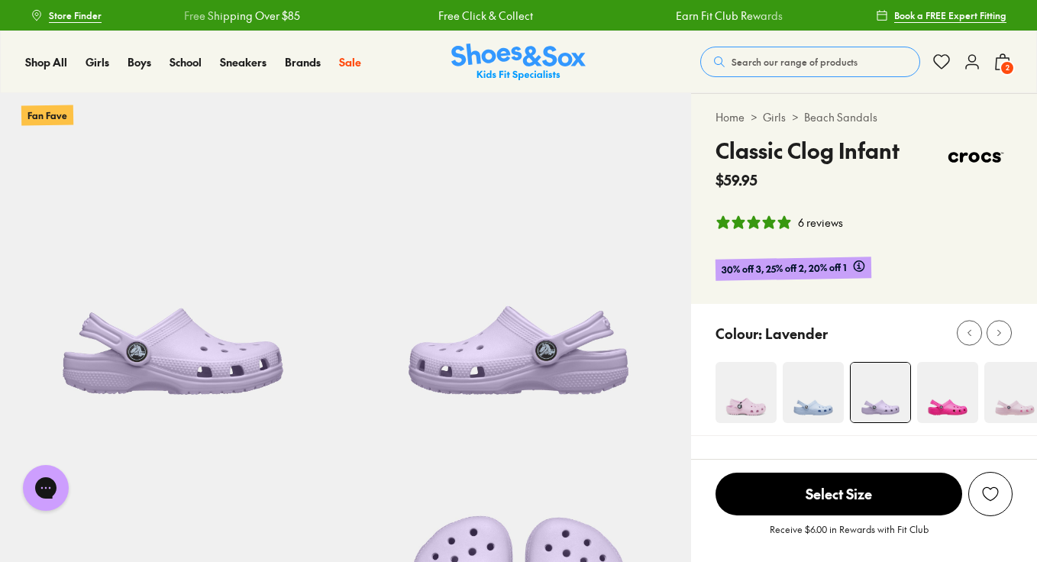
click at [930, 413] on img at bounding box center [947, 392] width 61 height 61
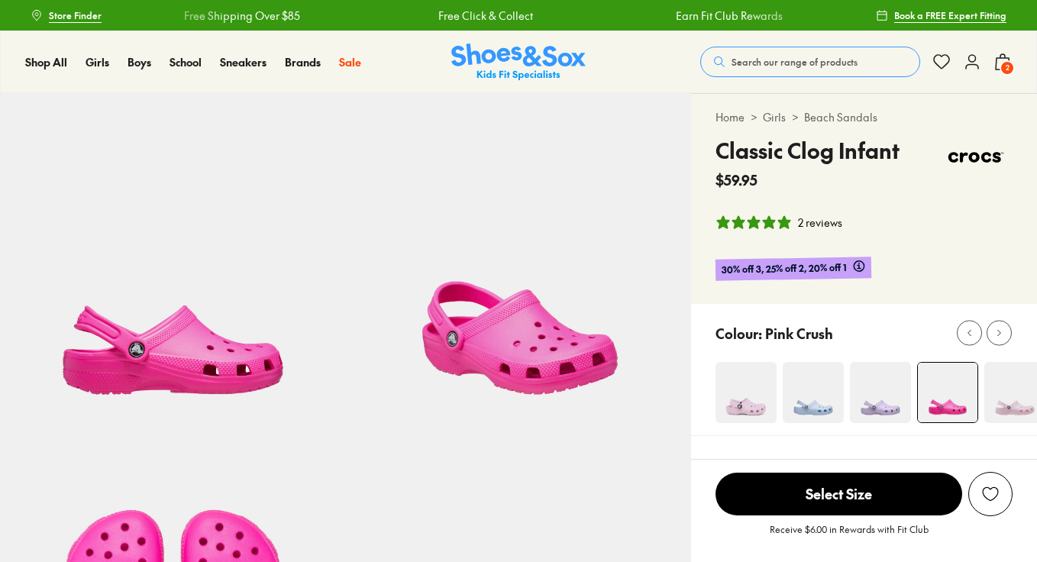
select select "*"
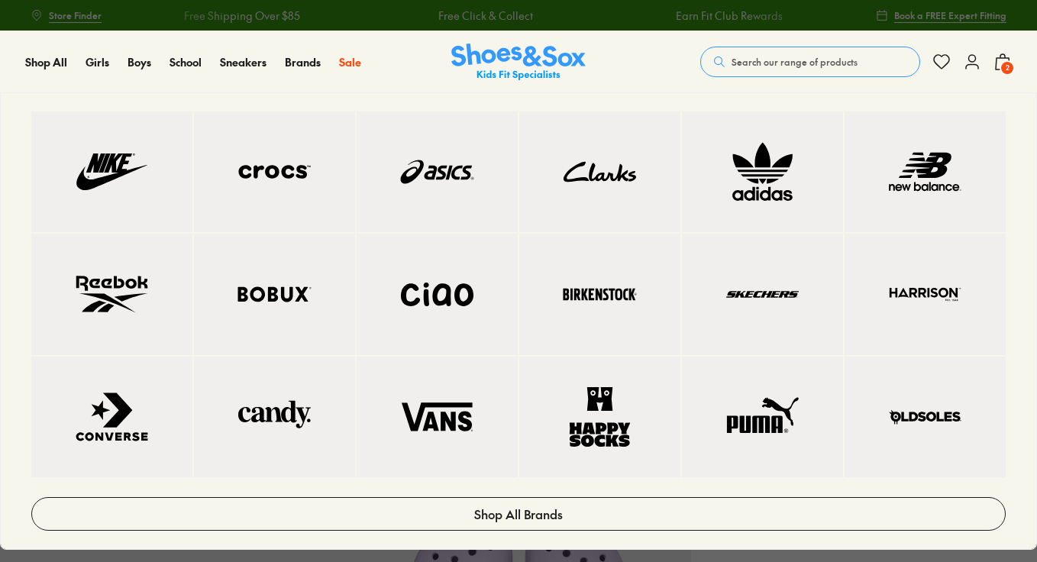
select select "*"
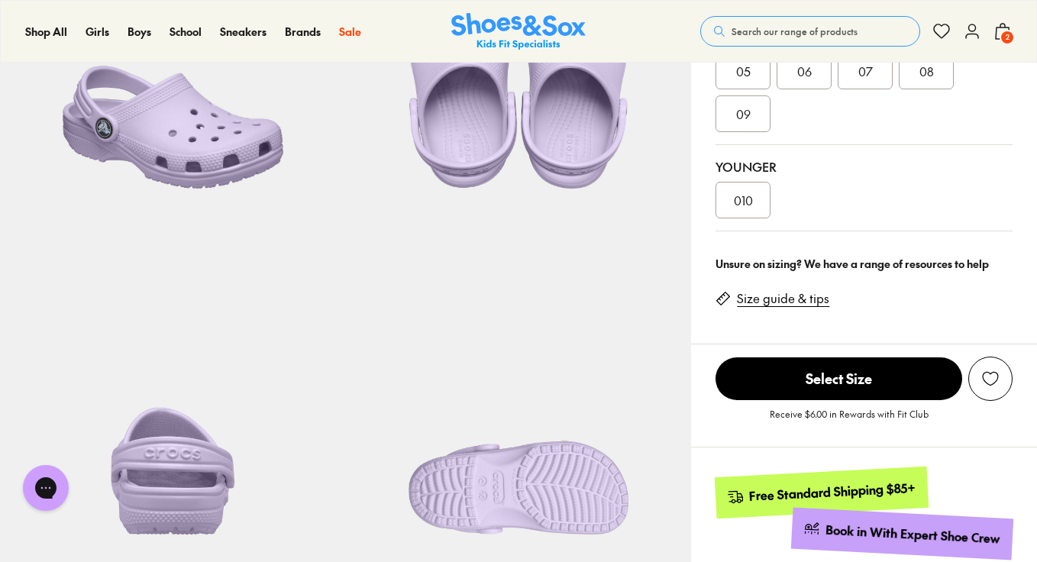
scroll to position [556, 0]
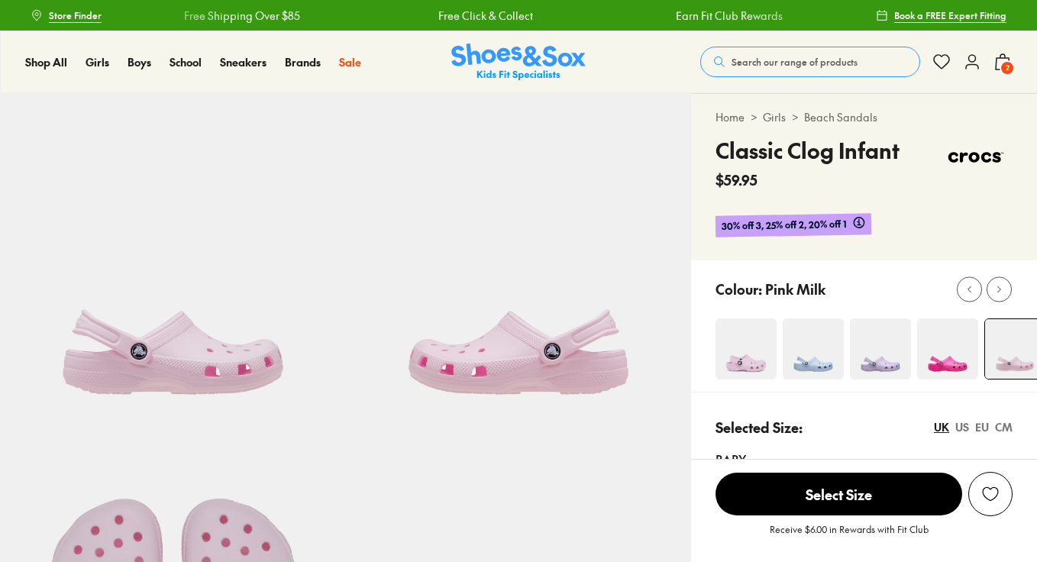
select select "*"
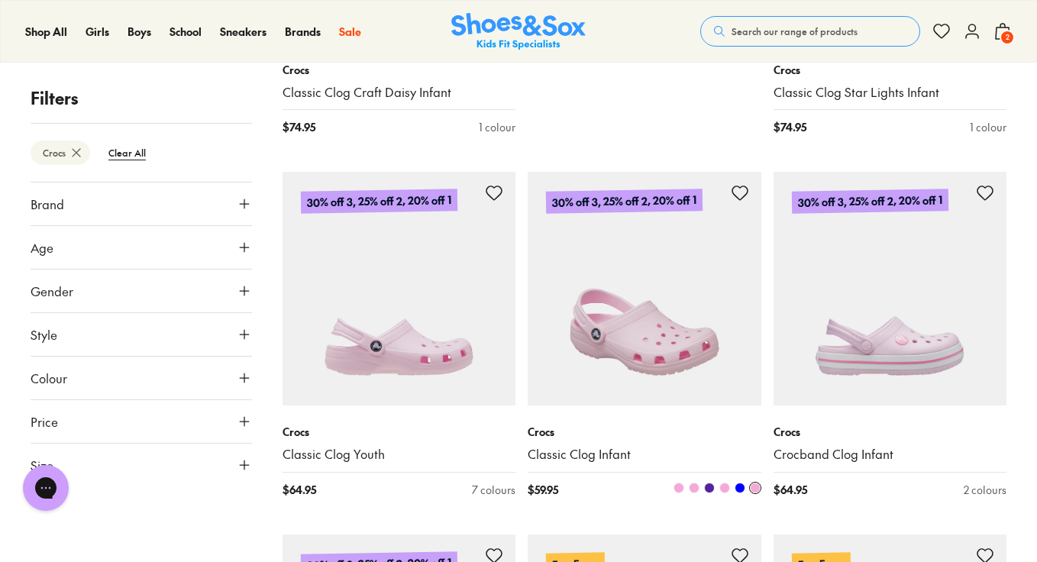
click at [644, 370] on img at bounding box center [645, 289] width 234 height 234
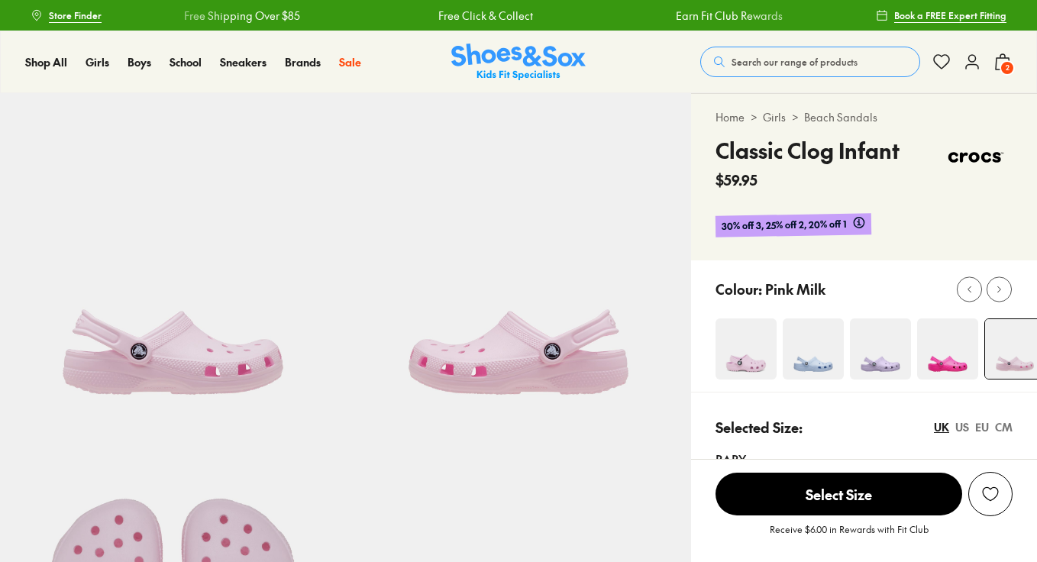
select select "*"
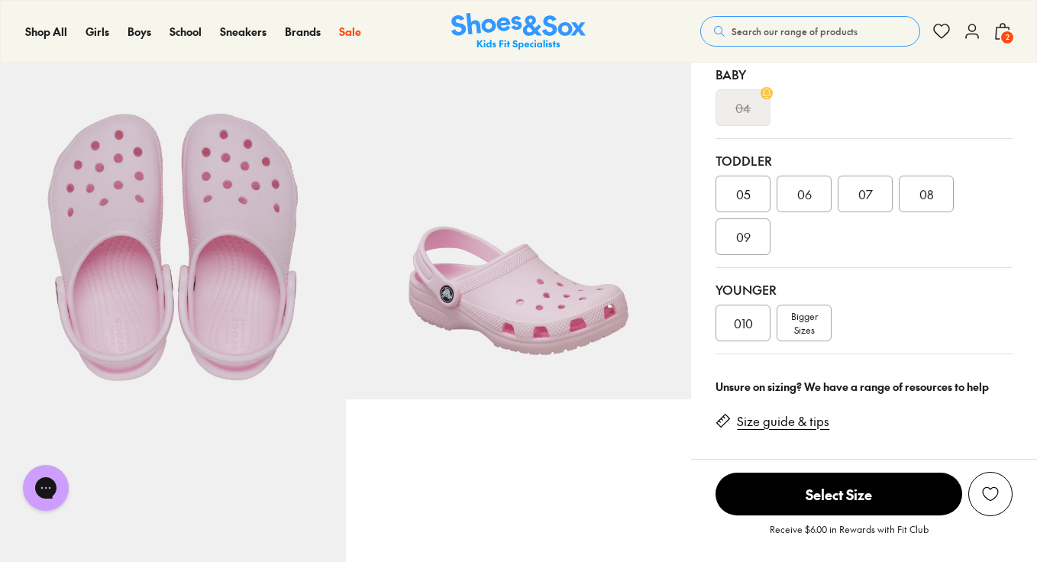
scroll to position [387, 0]
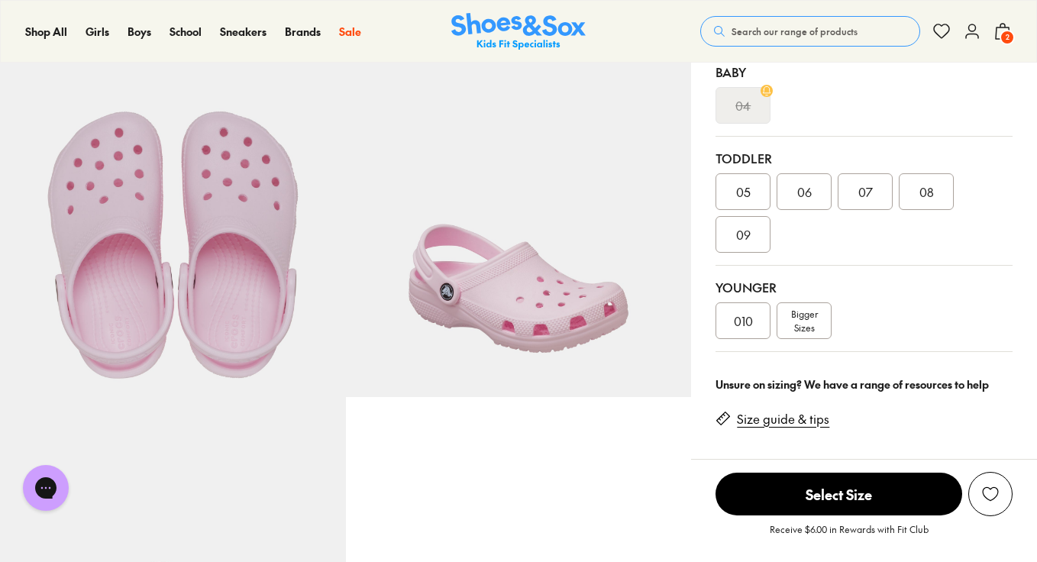
click at [762, 321] on div "010" at bounding box center [743, 321] width 55 height 37
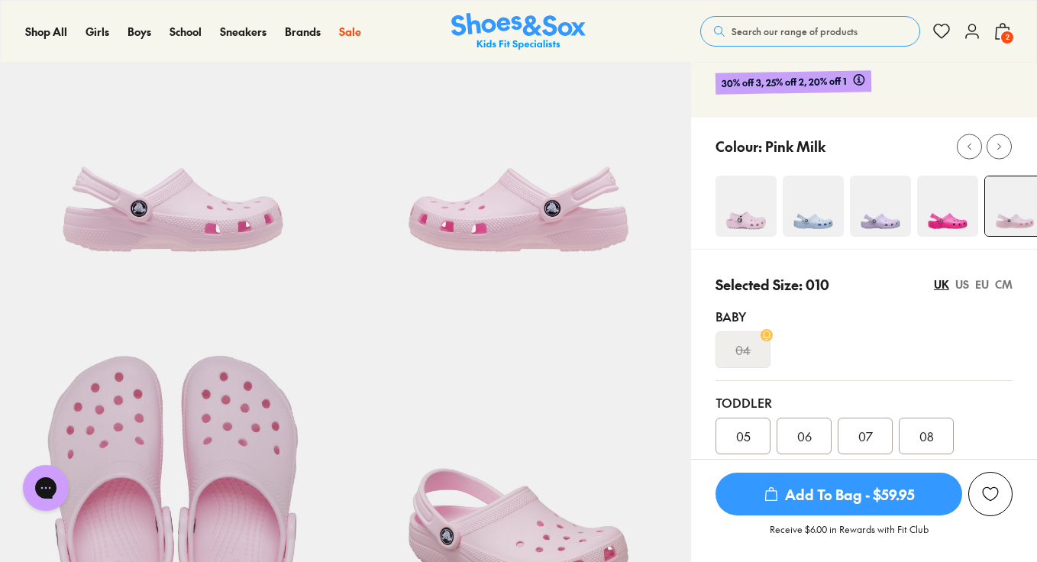
scroll to position [88, 0]
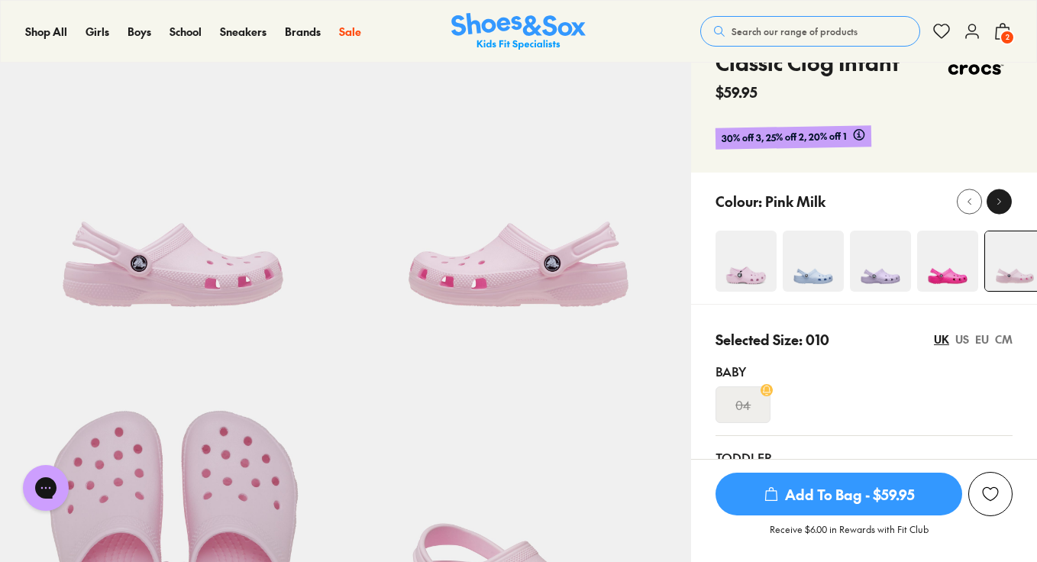
click at [1008, 196] on button at bounding box center [999, 201] width 25 height 25
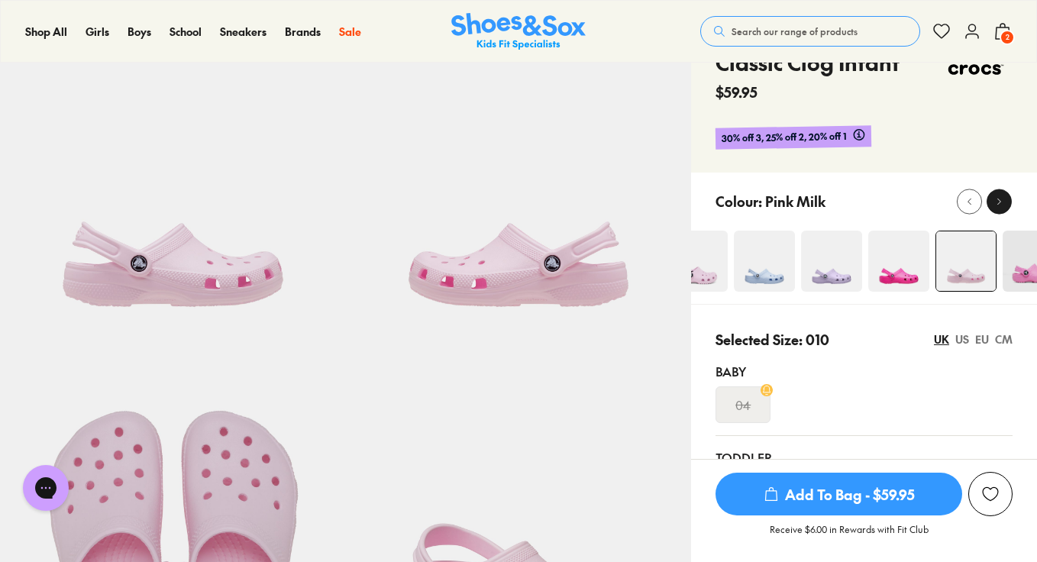
click at [1008, 196] on button at bounding box center [999, 201] width 25 height 25
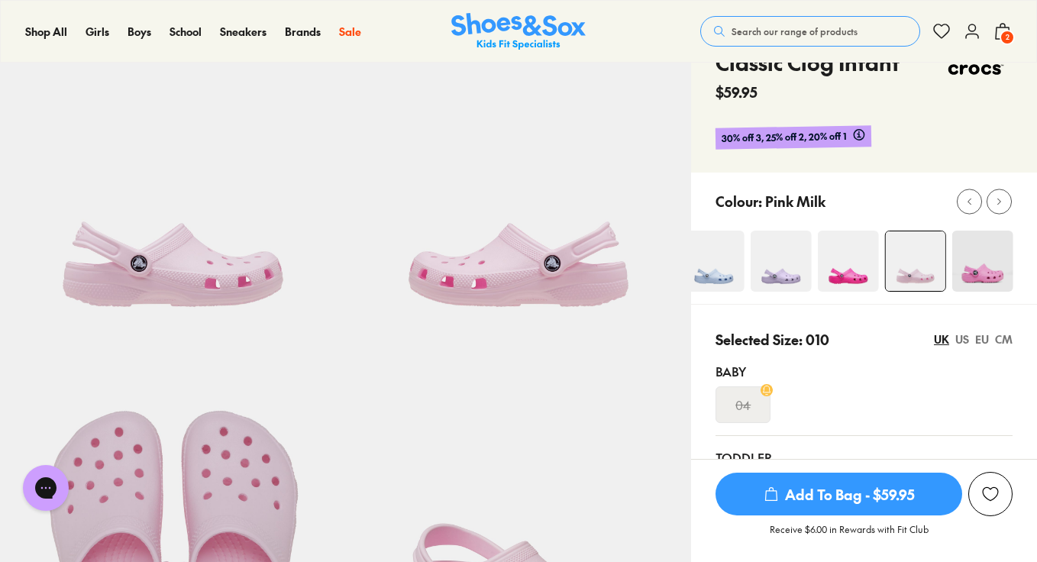
click at [987, 254] on img at bounding box center [983, 261] width 61 height 61
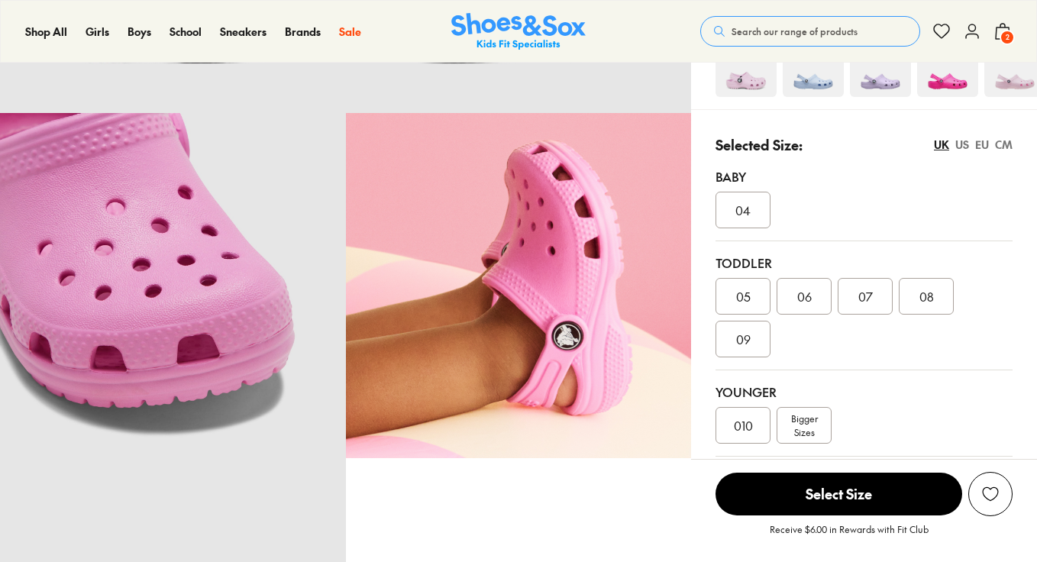
scroll to position [405, 0]
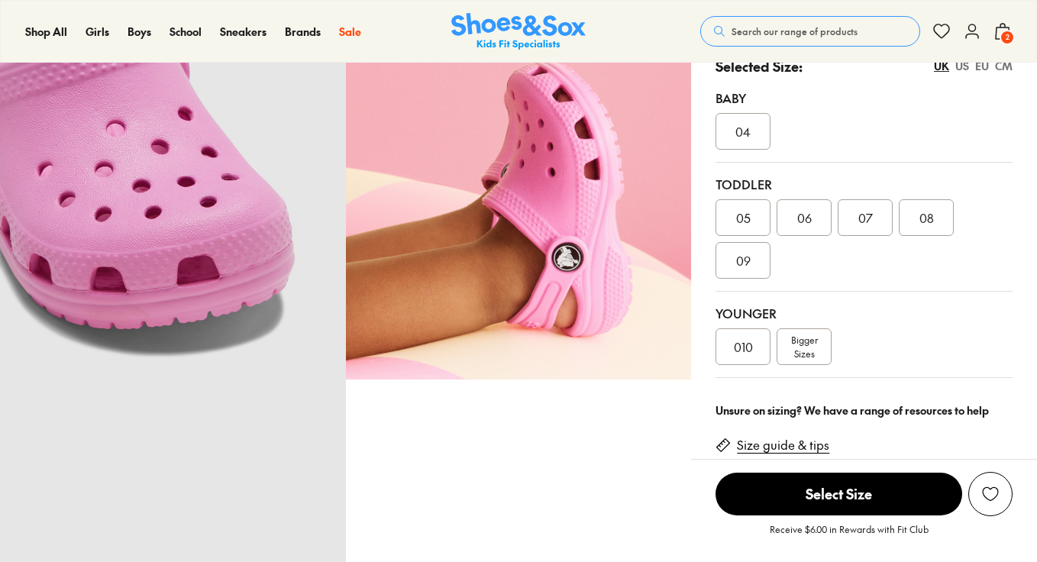
select select "*"
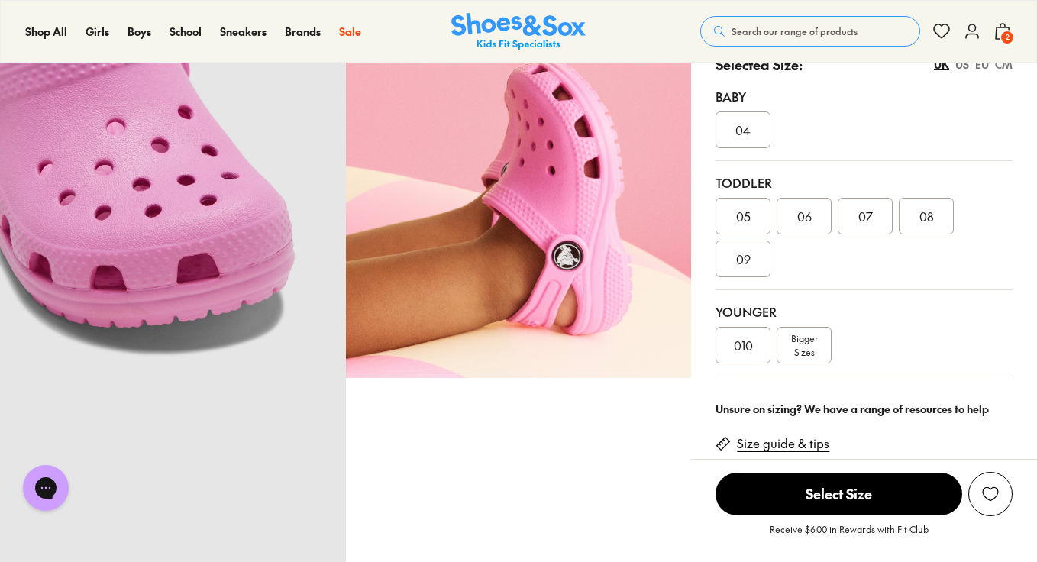
scroll to position [410, 0]
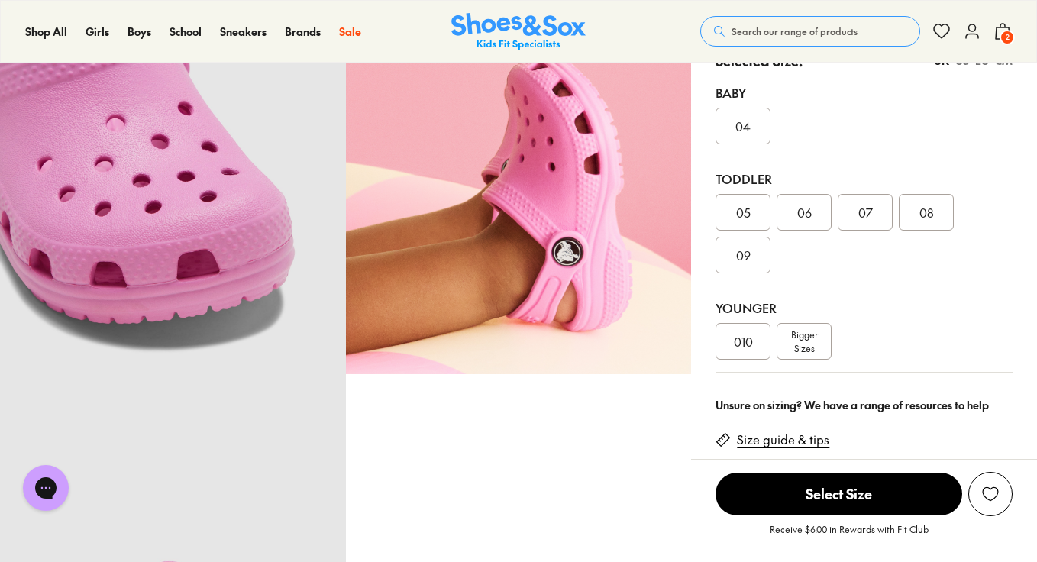
click at [739, 353] on div "010" at bounding box center [743, 341] width 55 height 37
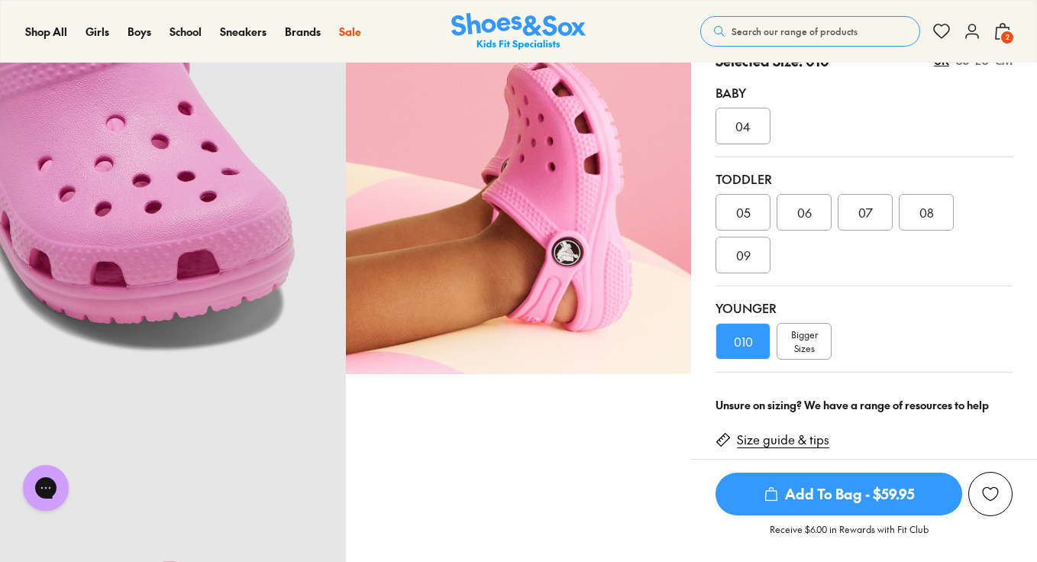
click at [774, 506] on span "Add To Bag - $59.95" at bounding box center [839, 494] width 247 height 43
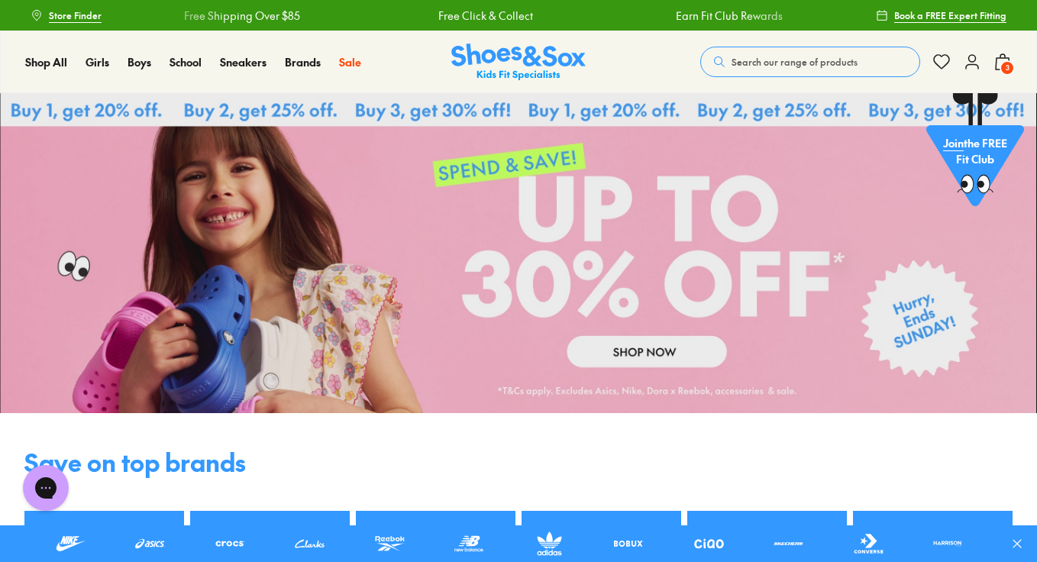
click at [1005, 60] on span "3" at bounding box center [1007, 67] width 15 height 15
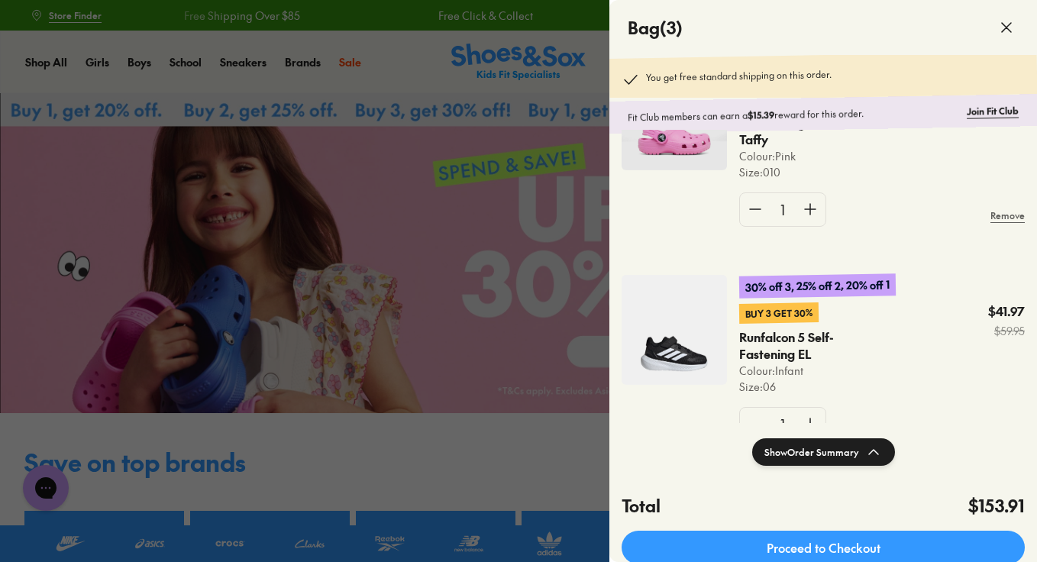
scroll to position [110, 0]
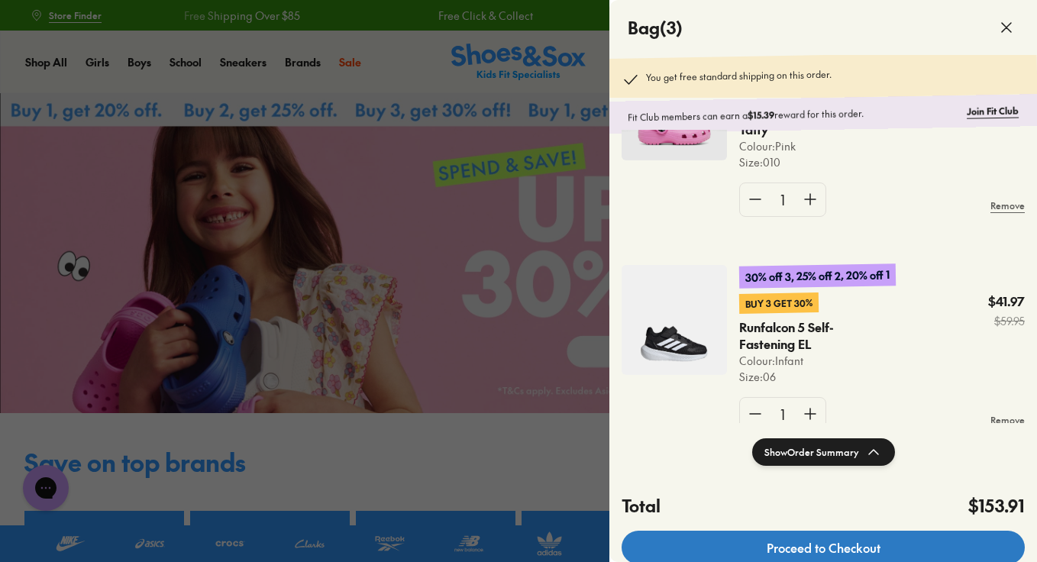
click at [844, 549] on link "Proceed to Checkout" at bounding box center [823, 548] width 403 height 34
